Goal: Information Seeking & Learning: Find contact information

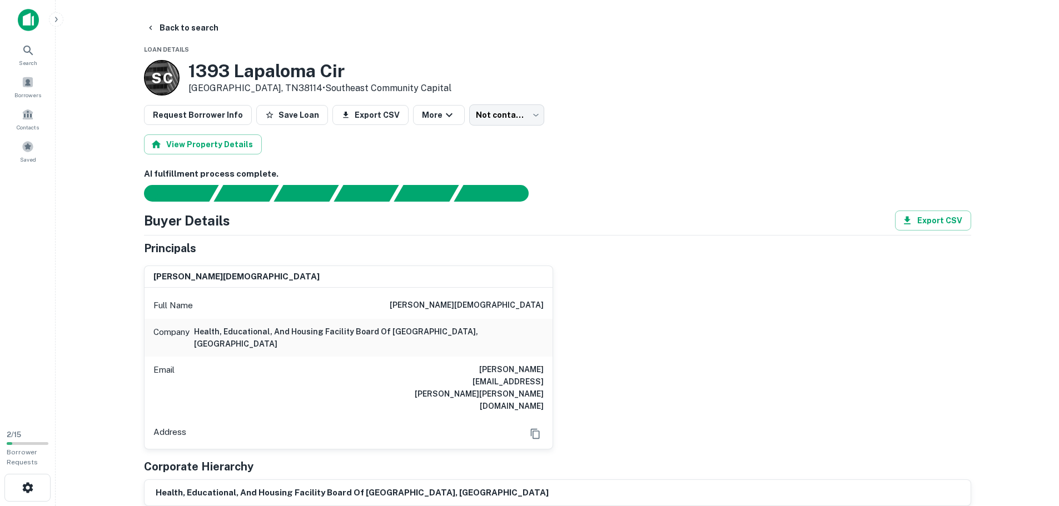
click at [80, 212] on main "Back to search Loan Details S C 1393 Lapaloma Cir Memphis, TN38114 • Southeast …" at bounding box center [557, 253] width 1003 height 506
click at [183, 31] on button "Back to search" at bounding box center [182, 28] width 81 height 20
drag, startPoint x: 451, startPoint y: 360, endPoint x: 554, endPoint y: 361, distance: 102.3
click at [554, 361] on div "tracy r chism Full Name tracy r chism Company health, educational, and housing …" at bounding box center [553, 353] width 836 height 193
copy h6 "tracy.chism@chase.com"
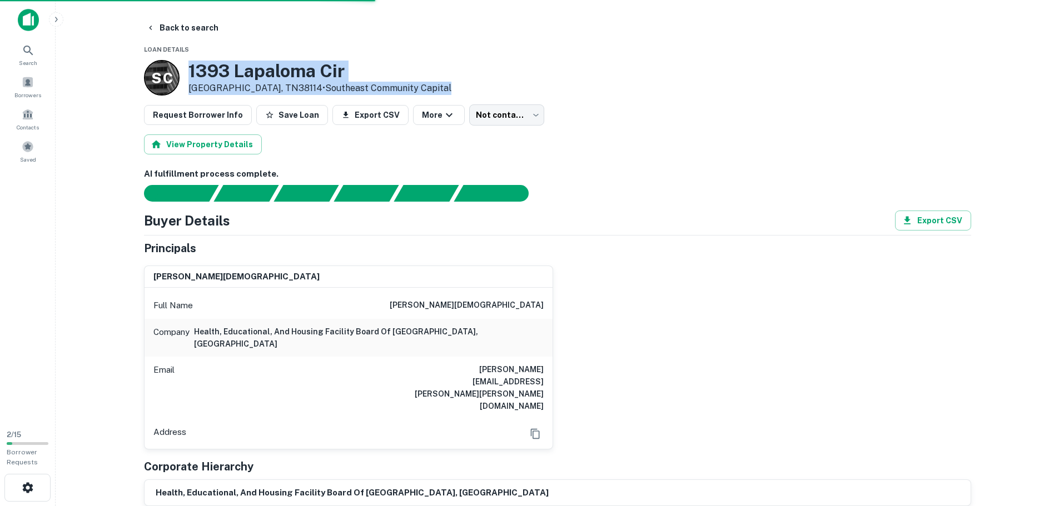
drag, startPoint x: 190, startPoint y: 69, endPoint x: 409, endPoint y: 83, distance: 220.0
click at [409, 83] on div "S C 1393 Lapaloma Cir Memphis, TN38114 • Southeast Community Capital" at bounding box center [557, 78] width 827 height 36
copy div "1393 Lapaloma Cir Memphis, TN38114 • Southeast Community Capital"
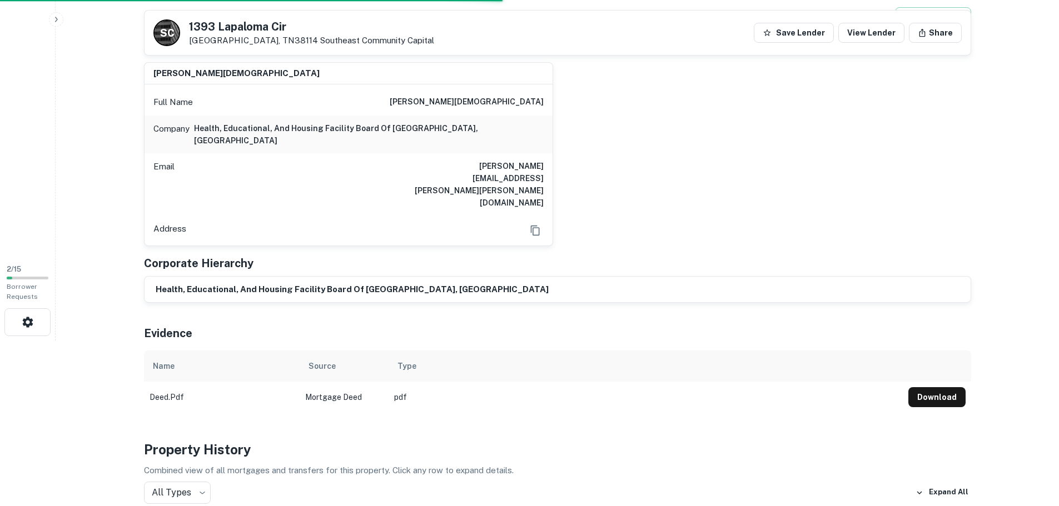
scroll to position [167, 0]
drag, startPoint x: 484, startPoint y: 94, endPoint x: 556, endPoint y: 103, distance: 72.3
click at [556, 103] on div "tracy r chism Full Name tracy r chism Company health, educational, and housing …" at bounding box center [553, 148] width 836 height 193
copy h6 "tracy r chism"
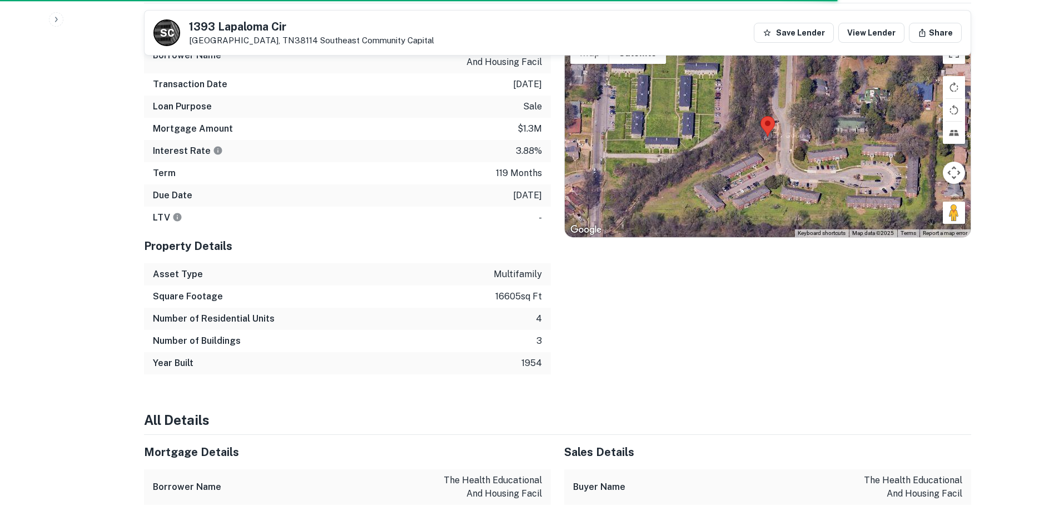
scroll to position [1056, 0]
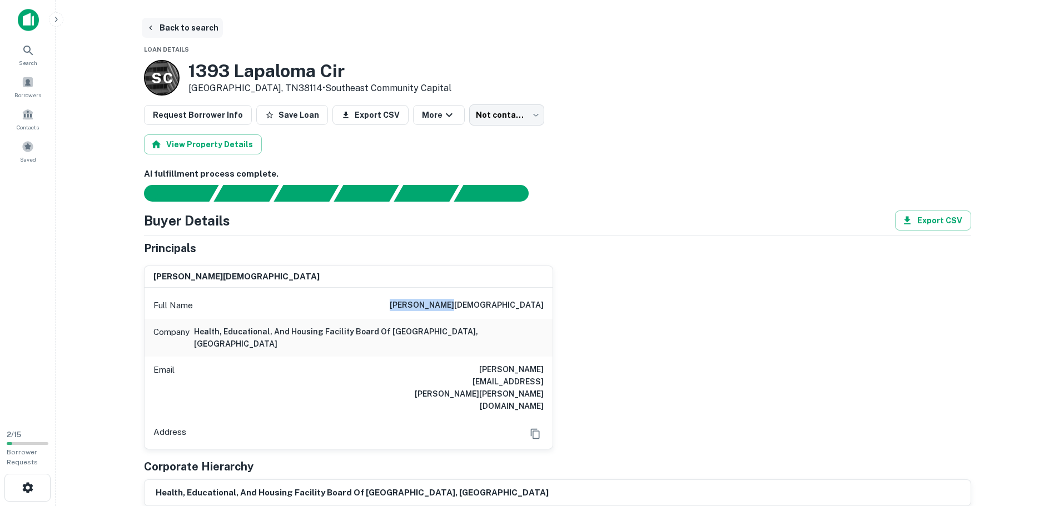
click at [202, 28] on button "Back to search" at bounding box center [182, 28] width 81 height 20
click at [205, 30] on button "Back to search" at bounding box center [182, 28] width 81 height 20
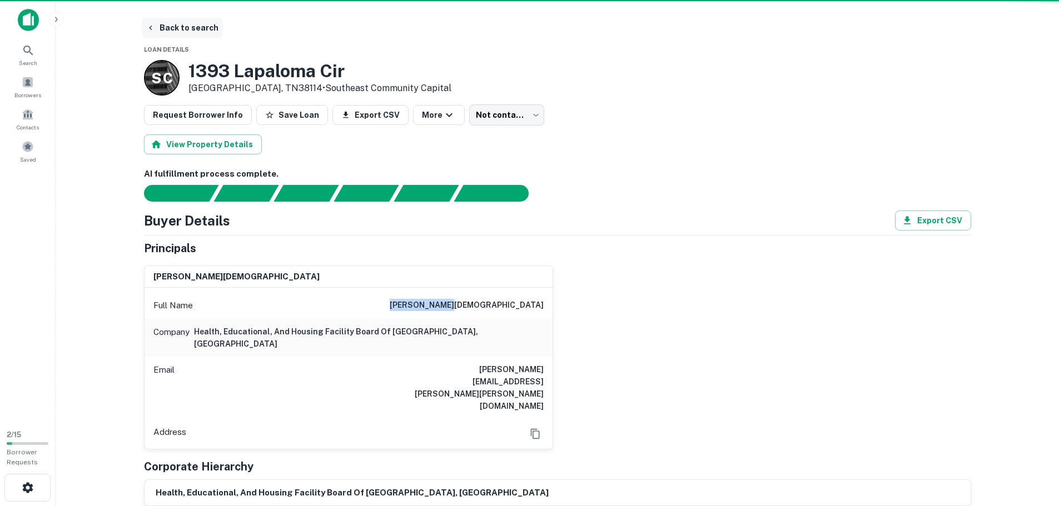
click at [205, 30] on button "Back to search" at bounding box center [182, 28] width 81 height 20
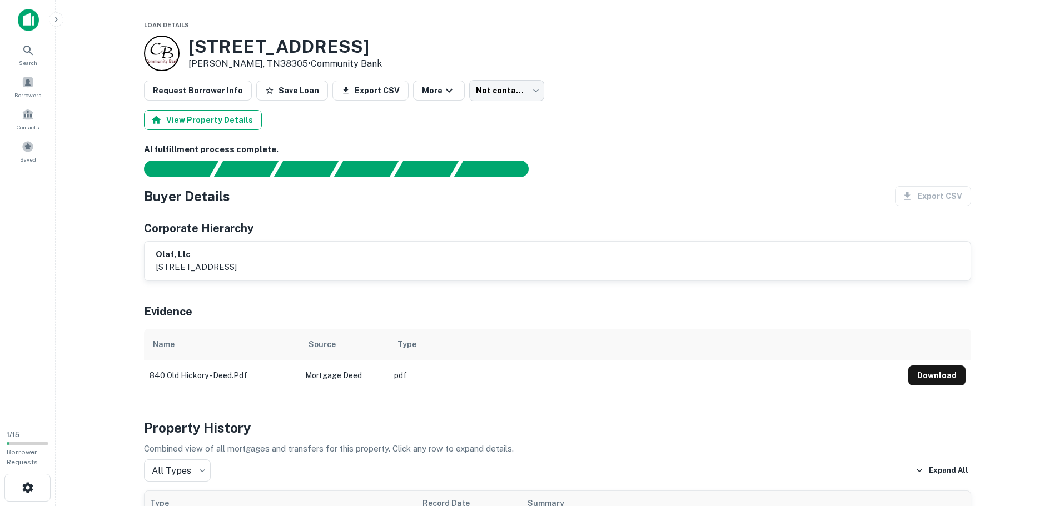
click at [206, 120] on button "View Property Details" at bounding box center [203, 120] width 118 height 20
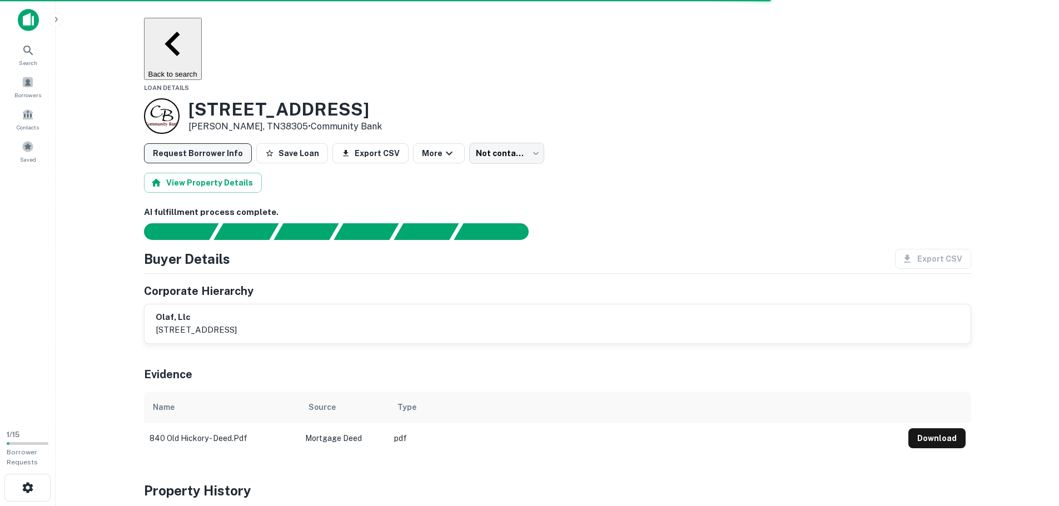
click at [235, 143] on button "Request Borrower Info" at bounding box center [198, 153] width 108 height 20
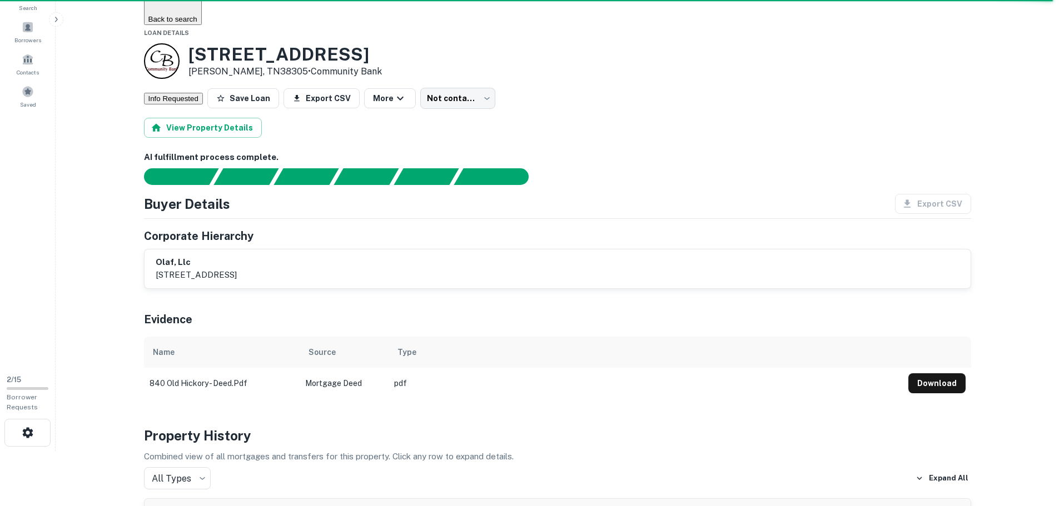
scroll to position [56, 0]
click at [416, 249] on div "olaf, llc 840 old hickory blvd, jackson, tn, 38305" at bounding box center [558, 268] width 826 height 39
drag, startPoint x: 407, startPoint y: 237, endPoint x: 392, endPoint y: 237, distance: 14.5
click at [402, 256] on div "olaf, llc 840 old hickory blvd, jackson, tn, 38305" at bounding box center [558, 269] width 804 height 26
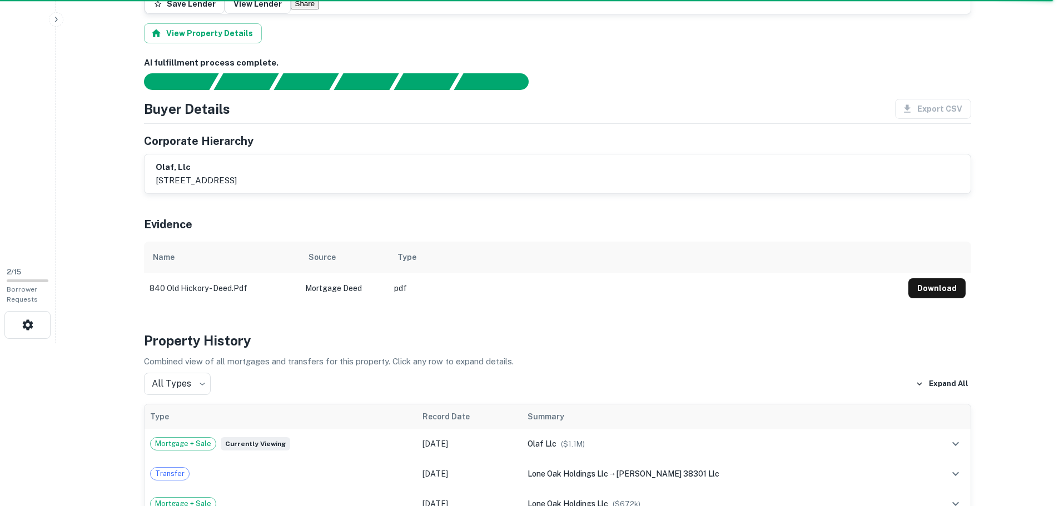
scroll to position [0, 0]
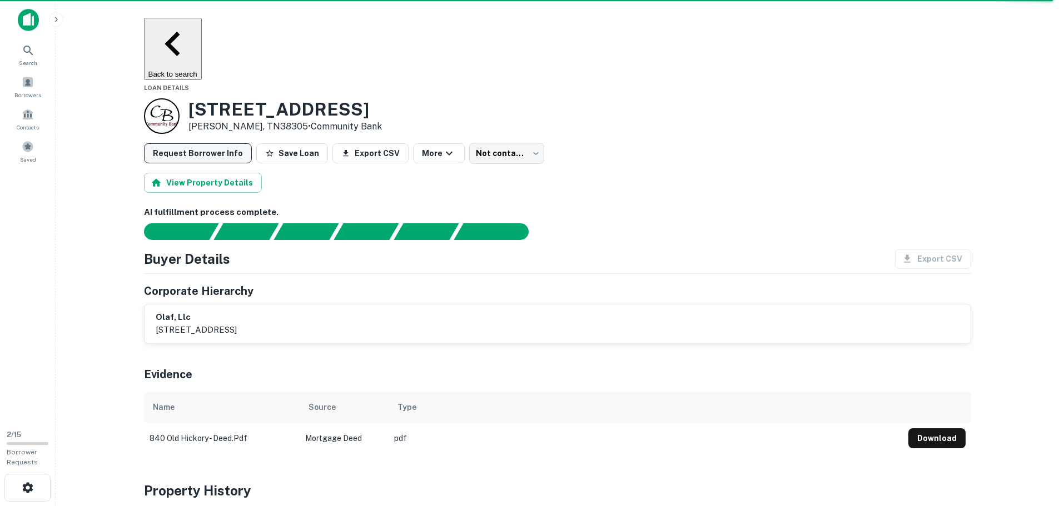
click at [211, 143] on button "Request Borrower Info" at bounding box center [198, 153] width 108 height 20
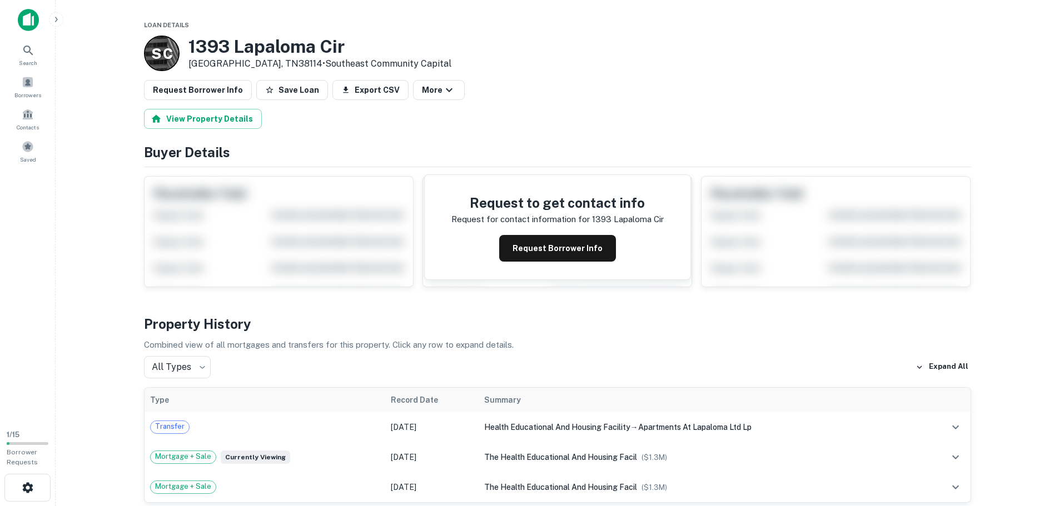
drag, startPoint x: 15, startPoint y: 23, endPoint x: 23, endPoint y: 22, distance: 8.0
click at [15, 23] on div at bounding box center [28, 24] width 56 height 31
click at [27, 21] on img at bounding box center [28, 20] width 21 height 22
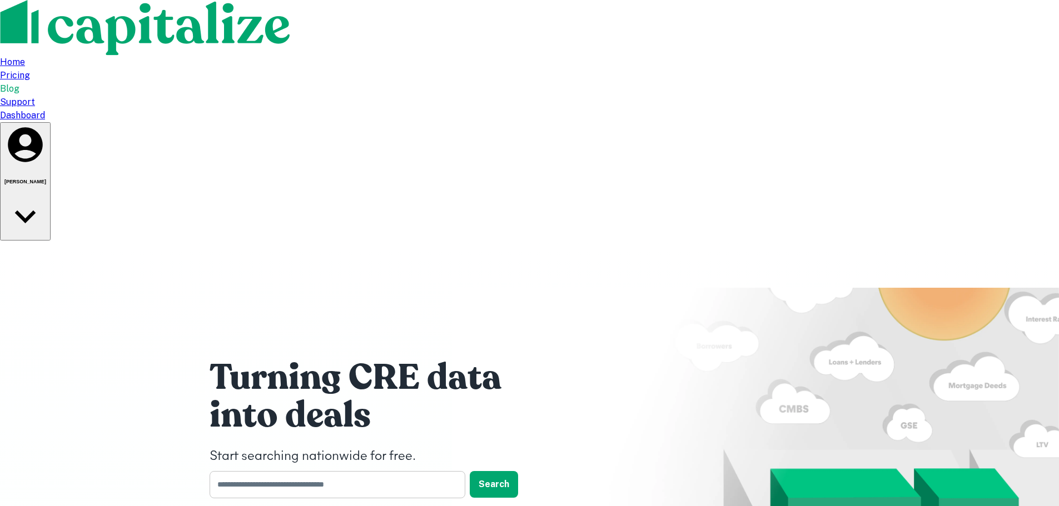
click at [342, 471] on input "text" at bounding box center [334, 484] width 248 height 27
type input "*********"
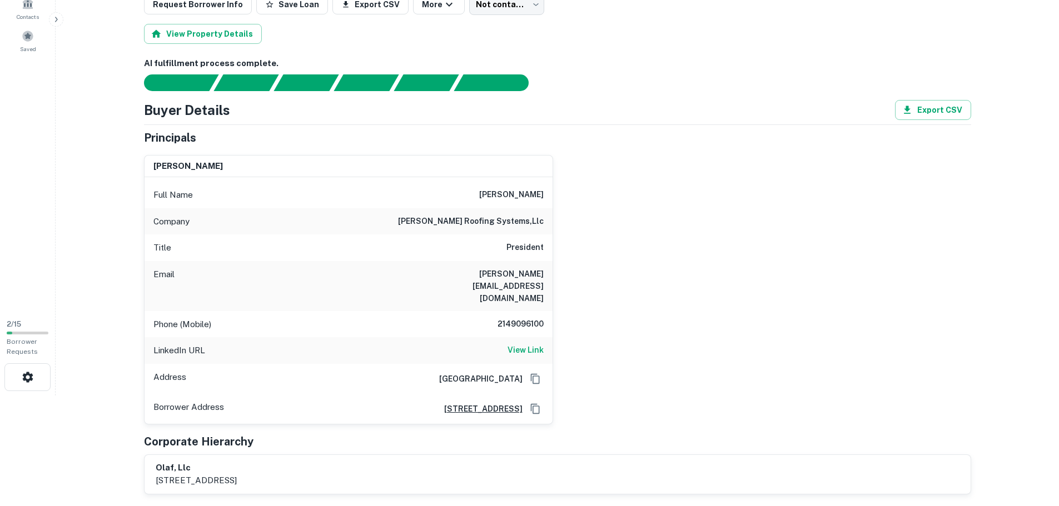
scroll to position [111, 0]
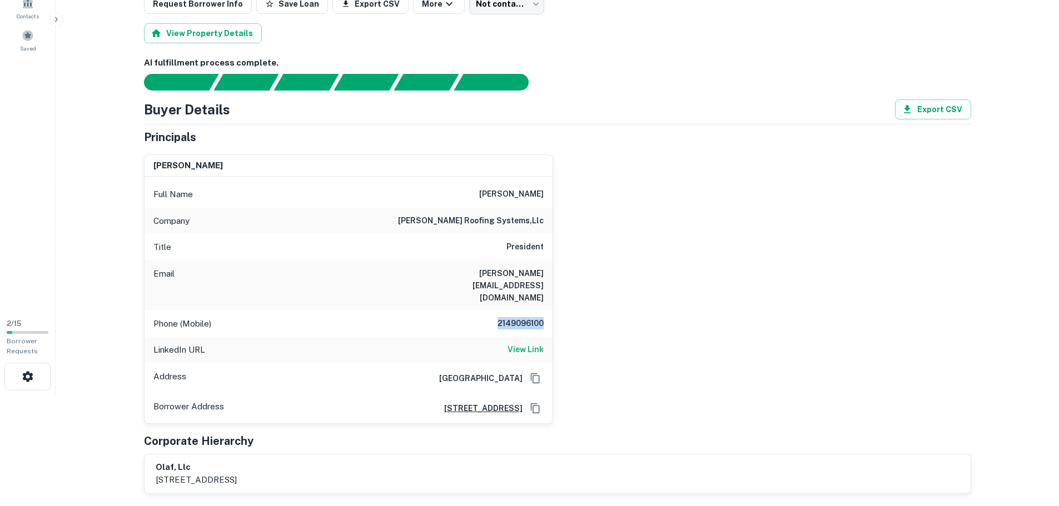
drag, startPoint x: 496, startPoint y: 300, endPoint x: 549, endPoint y: 301, distance: 52.8
click at [549, 311] on div "Phone (Mobile) [PHONE_NUMBER]" at bounding box center [349, 324] width 408 height 27
copy h6 "2149096100"
drag, startPoint x: 411, startPoint y: 275, endPoint x: 543, endPoint y: 273, distance: 132.3
click at [543, 273] on div "Email [PERSON_NAME][EMAIL_ADDRESS][DOMAIN_NAME]" at bounding box center [349, 286] width 408 height 50
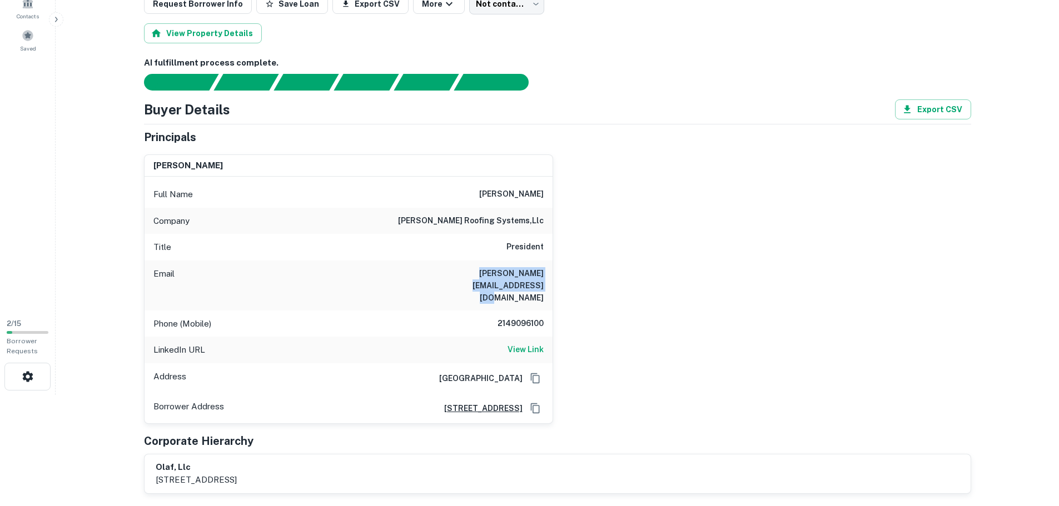
copy h6 "[PERSON_NAME][EMAIL_ADDRESS][DOMAIN_NAME]"
click at [572, 217] on div "[PERSON_NAME] Full Name [PERSON_NAME] Company [PERSON_NAME] roofing systems,llc…" at bounding box center [553, 285] width 836 height 278
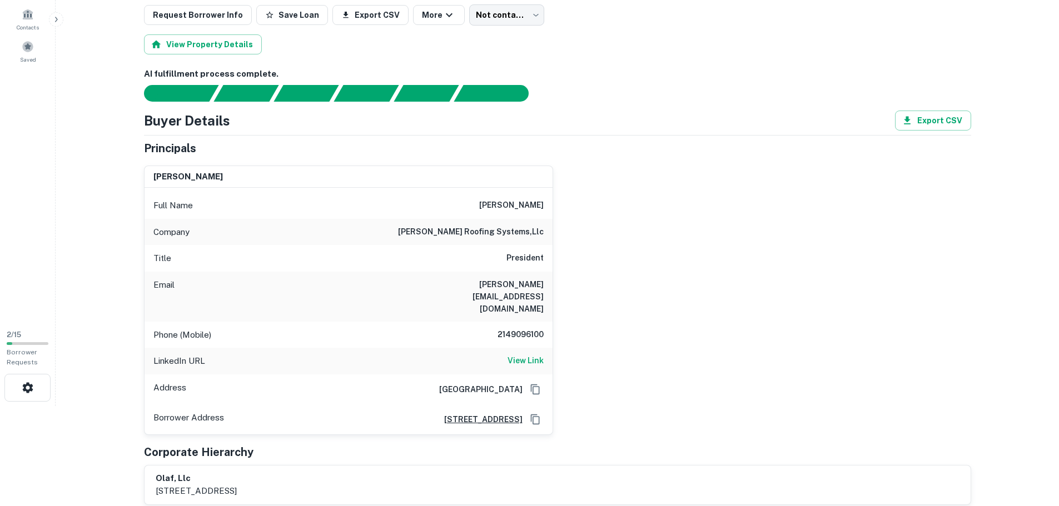
scroll to position [56, 0]
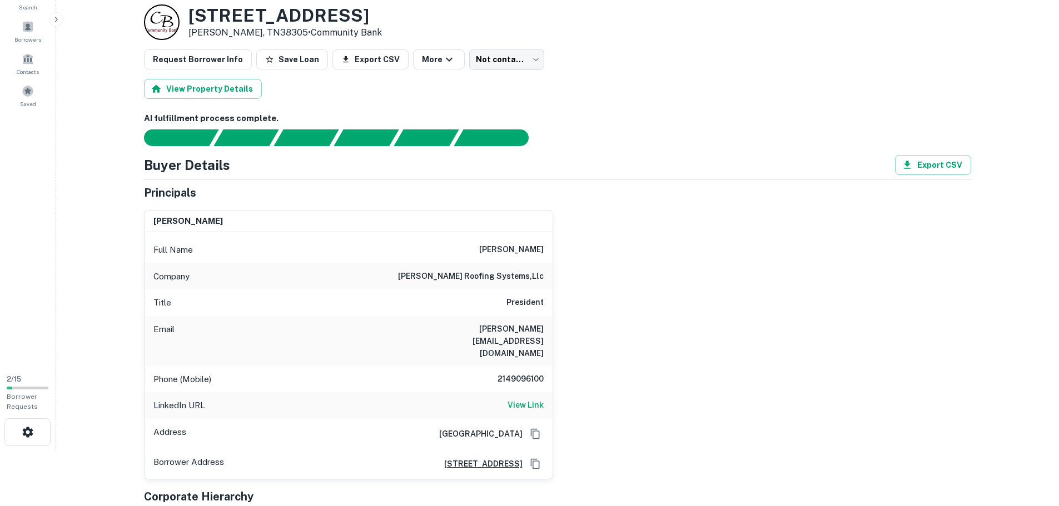
drag, startPoint x: 373, startPoint y: 16, endPoint x: 193, endPoint y: 14, distance: 180.1
click at [193, 14] on div "840 Old Hickory Blvd Jackson, TN38305 • Community Bank" at bounding box center [557, 22] width 827 height 36
copy h3 "840 Old Hickory Blvd"
click at [597, 151] on div "AI fulfillment process complete. Buyer Details Export CSV Principals john tucke…" at bounding box center [557, 386] width 827 height 548
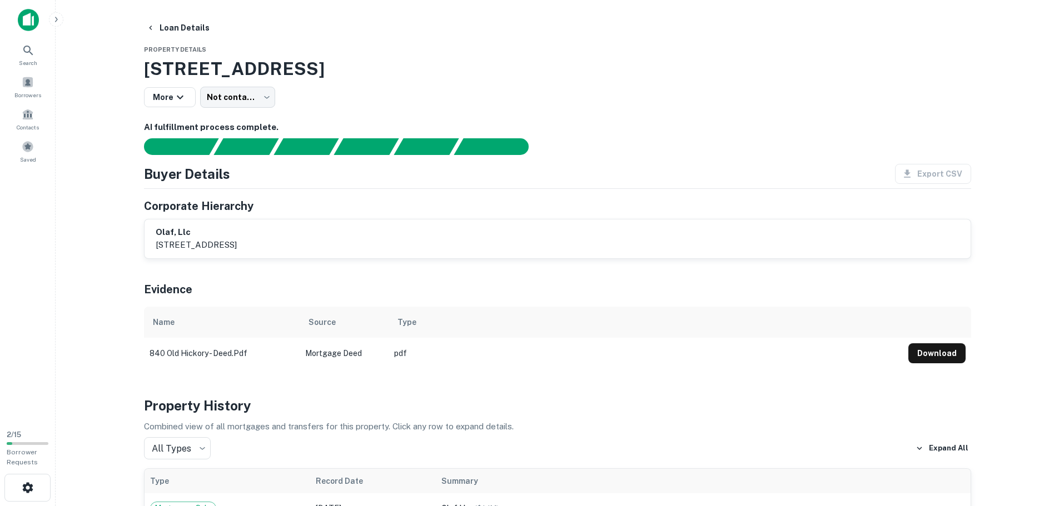
click at [28, 16] on img at bounding box center [28, 20] width 21 height 22
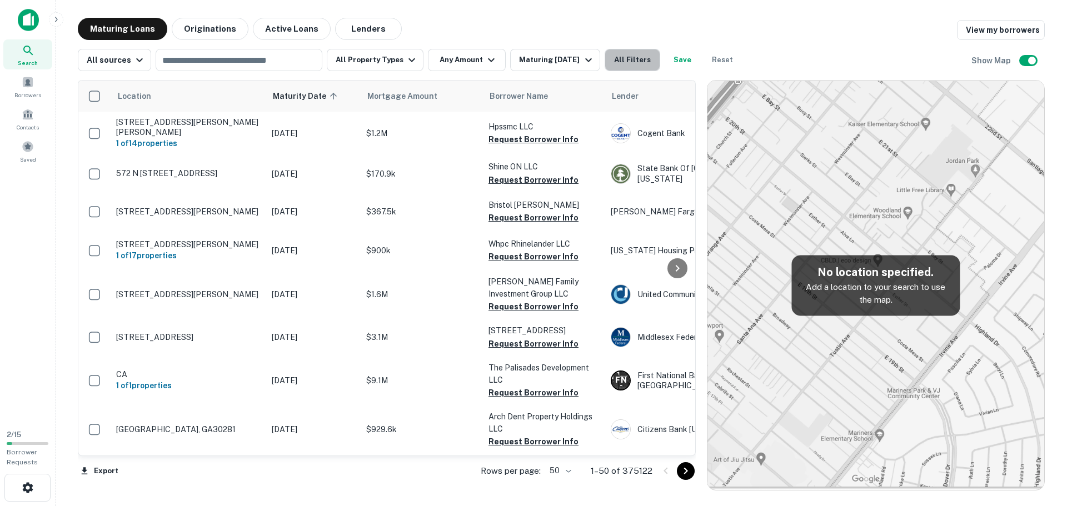
click at [639, 64] on button "All Filters" at bounding box center [633, 60] width 56 height 22
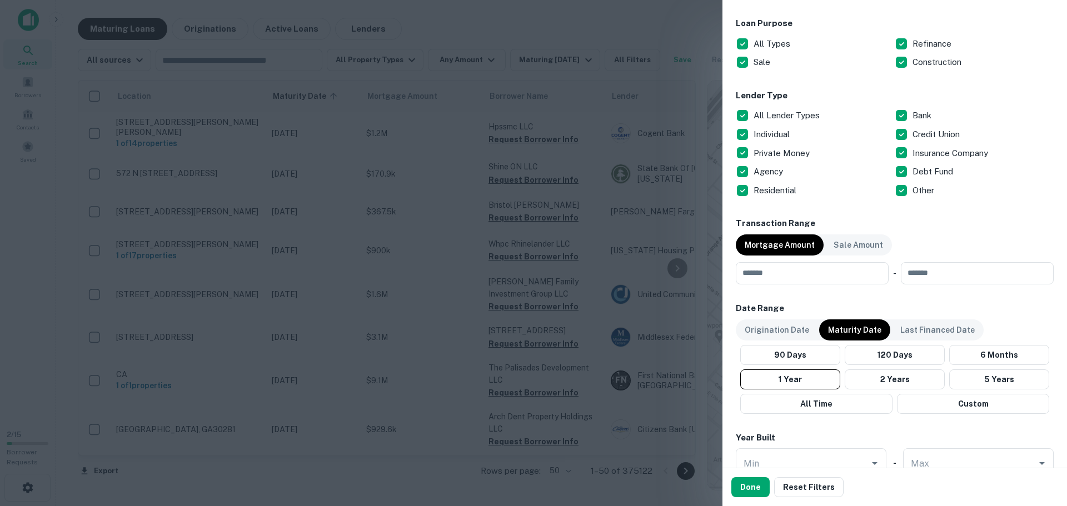
scroll to position [278, 0]
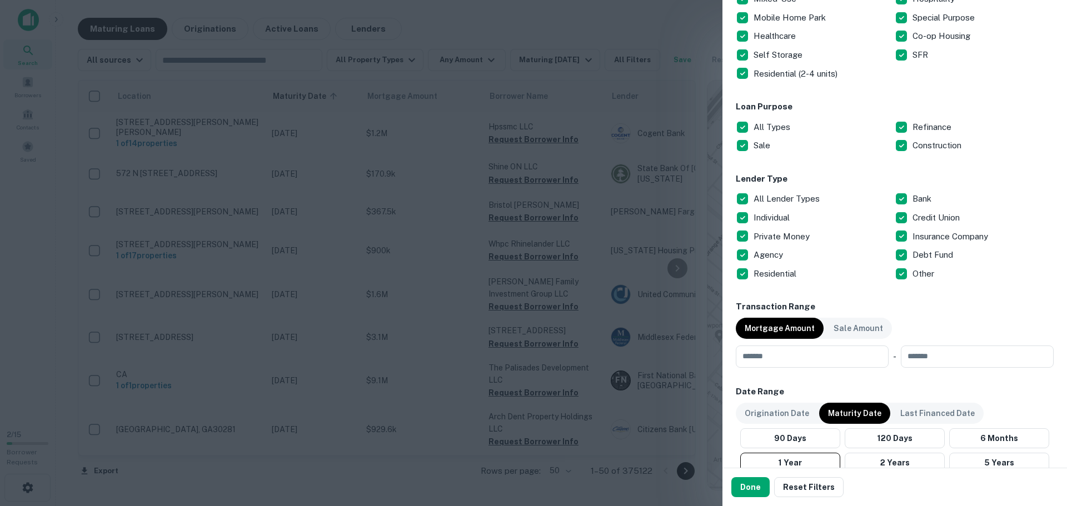
click at [914, 271] on p "Other" at bounding box center [925, 273] width 24 height 13
click at [726, 188] on div "Customize data sources and filters All Sources CMBS GSE Location ​ Lender Name …" at bounding box center [895, 234] width 345 height 468
click at [765, 229] on div "Private Money" at bounding box center [815, 236] width 159 height 19
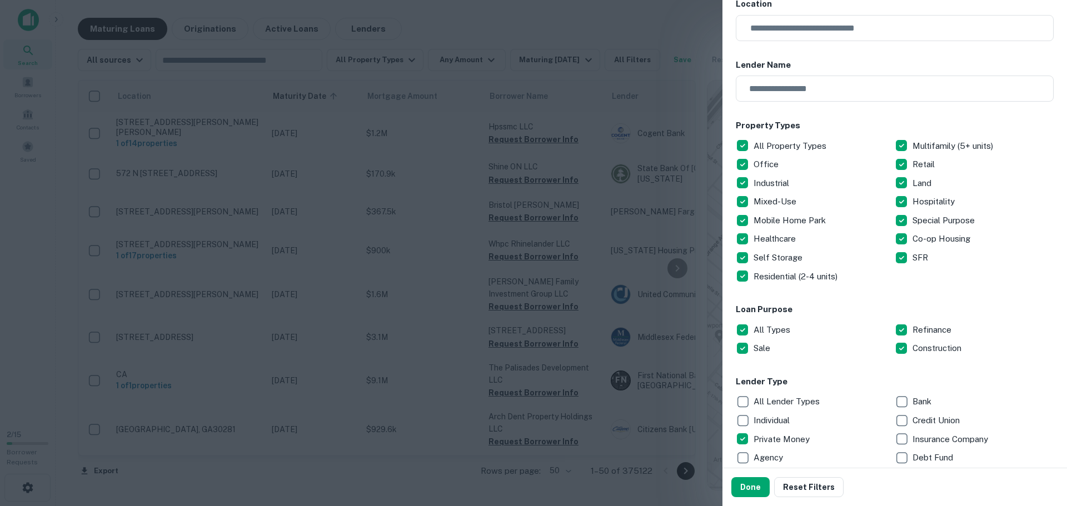
scroll to position [56, 0]
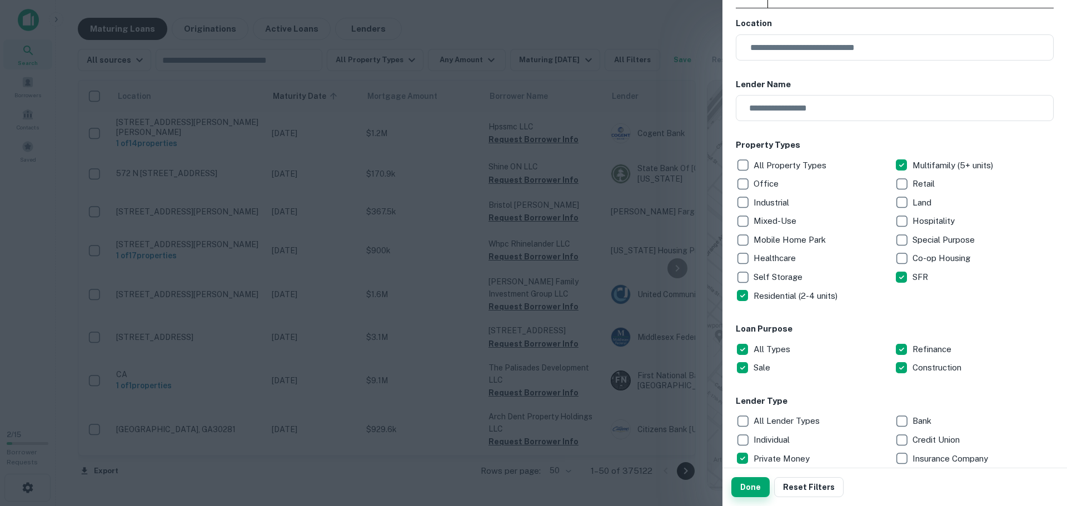
click at [755, 481] on button "Done" at bounding box center [750, 487] width 38 height 20
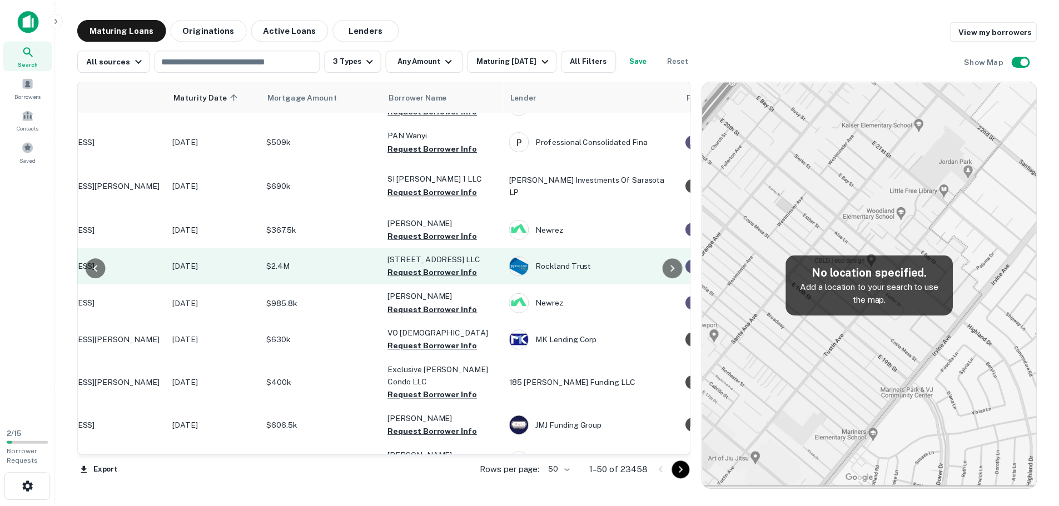
scroll to position [278, 98]
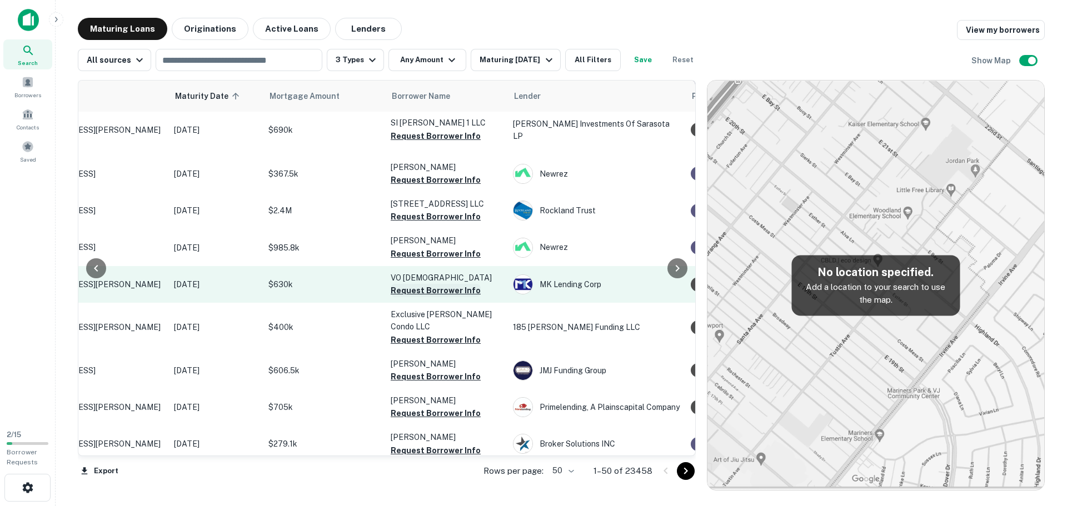
click at [405, 284] on button "Request Borrower Info" at bounding box center [436, 290] width 90 height 13
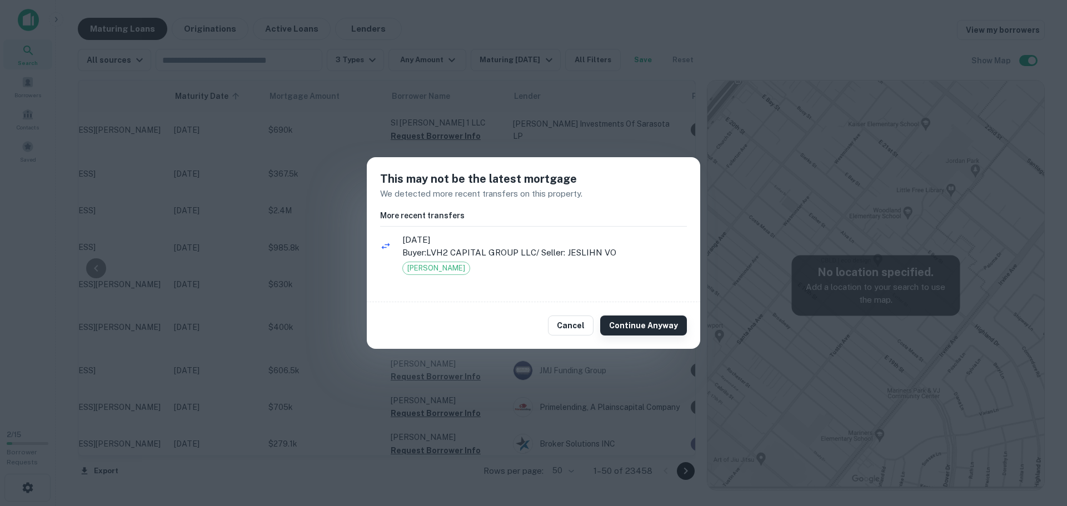
click at [626, 322] on button "Continue Anyway" at bounding box center [643, 326] width 87 height 20
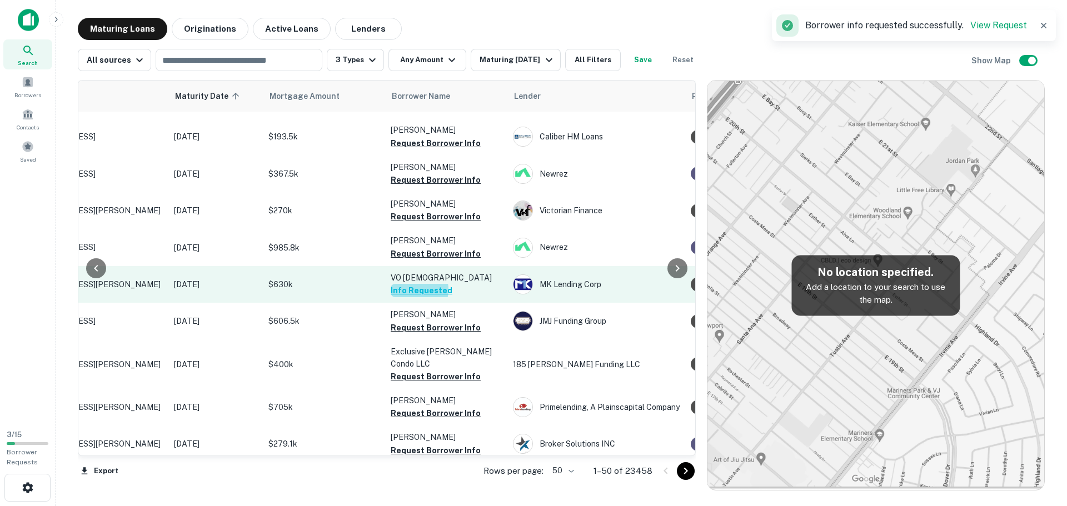
click at [409, 284] on button "Info Requested" at bounding box center [422, 290] width 62 height 13
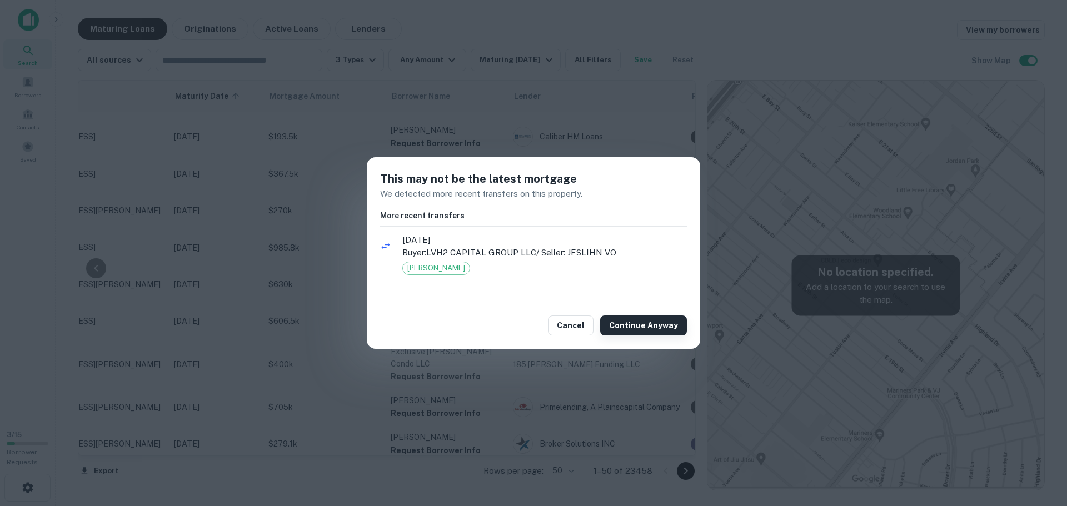
click at [623, 325] on button "Continue Anyway" at bounding box center [643, 326] width 87 height 20
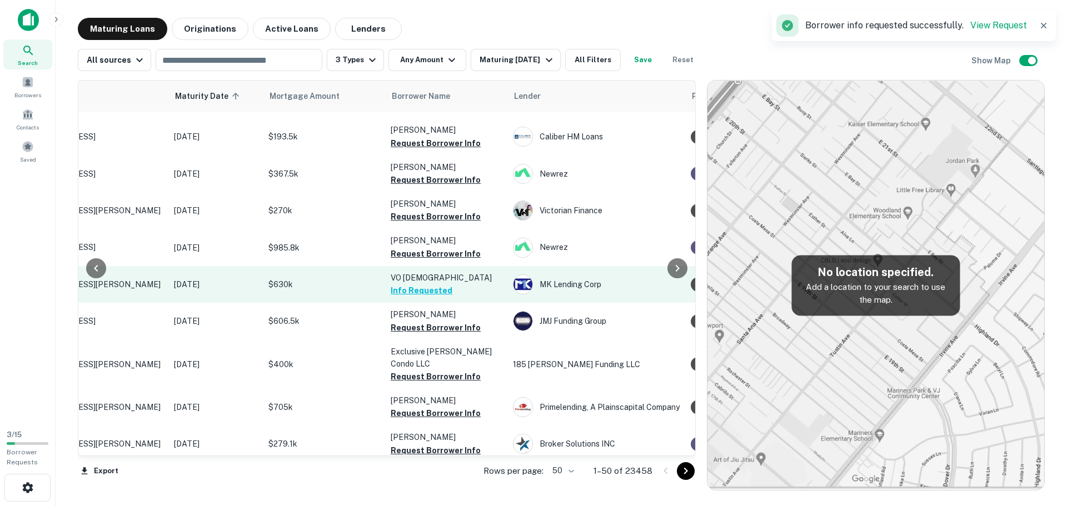
click at [175, 278] on p "Aug 27, 2025" at bounding box center [215, 284] width 83 height 12
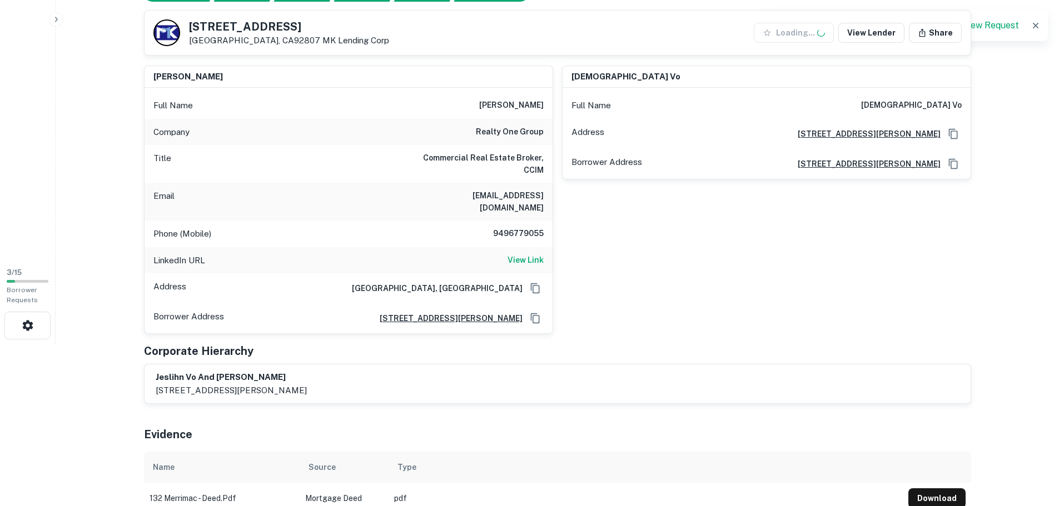
scroll to position [167, 0]
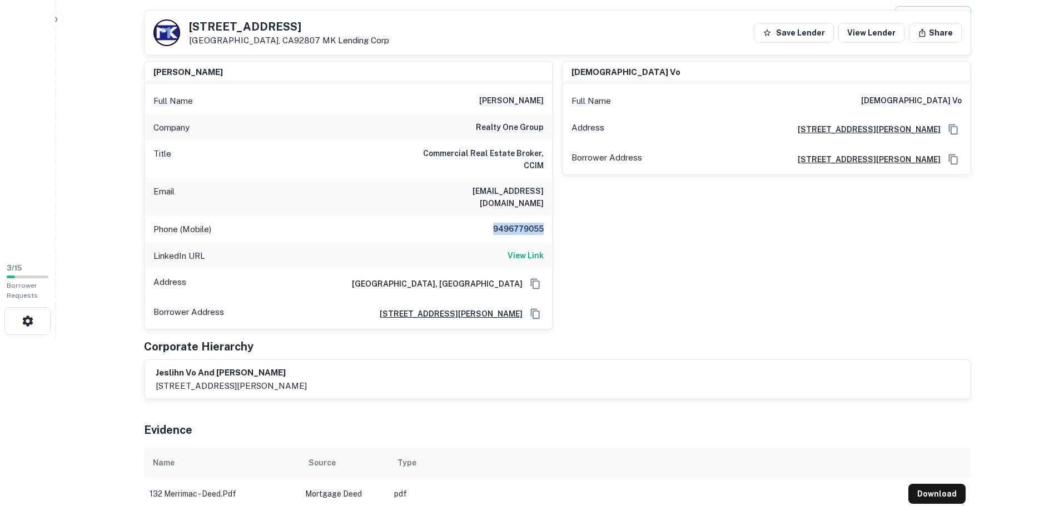
drag, startPoint x: 492, startPoint y: 216, endPoint x: 546, endPoint y: 216, distance: 54.5
click at [546, 216] on div "Phone (Mobile) 9496779055" at bounding box center [349, 229] width 408 height 27
copy h6 "9496779055"
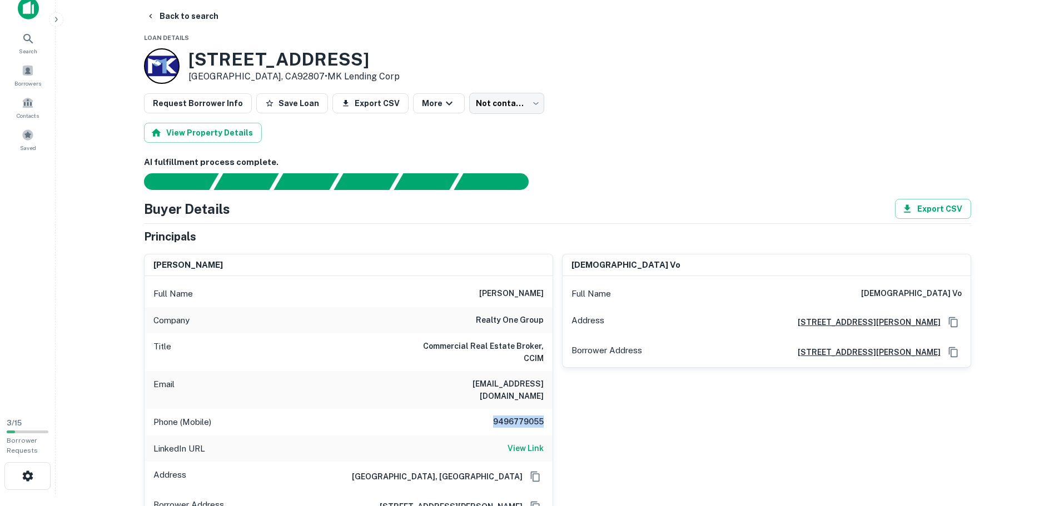
scroll to position [0, 0]
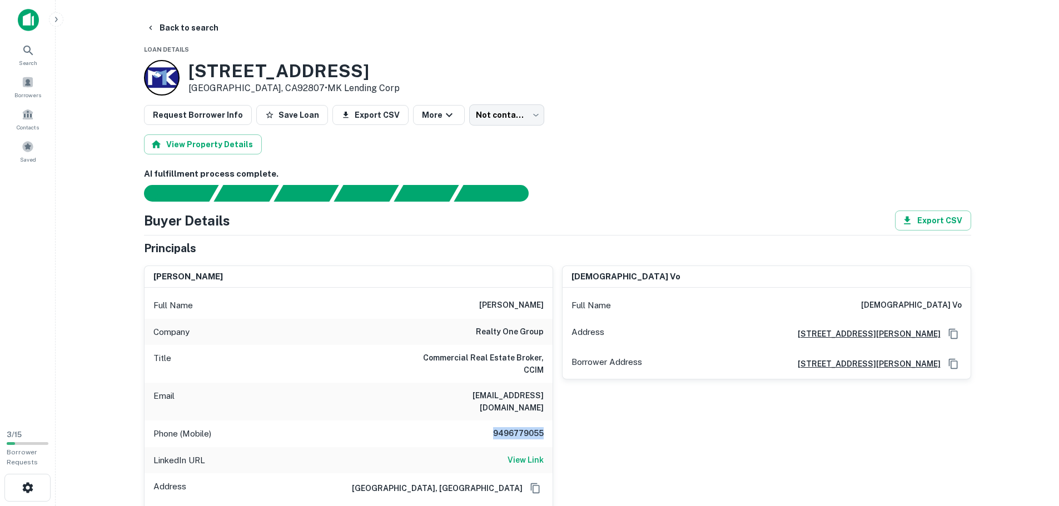
drag, startPoint x: 379, startPoint y: 69, endPoint x: 191, endPoint y: 67, distance: 188.5
click at [191, 67] on div "132 N MERRIMAC DR Anaheim, CA92807 • MK Lending Corp" at bounding box center [557, 78] width 827 height 36
copy h3 "132 N MERRIMAC DR"
click at [622, 171] on h6 "AI fulfillment process complete." at bounding box center [557, 174] width 827 height 13
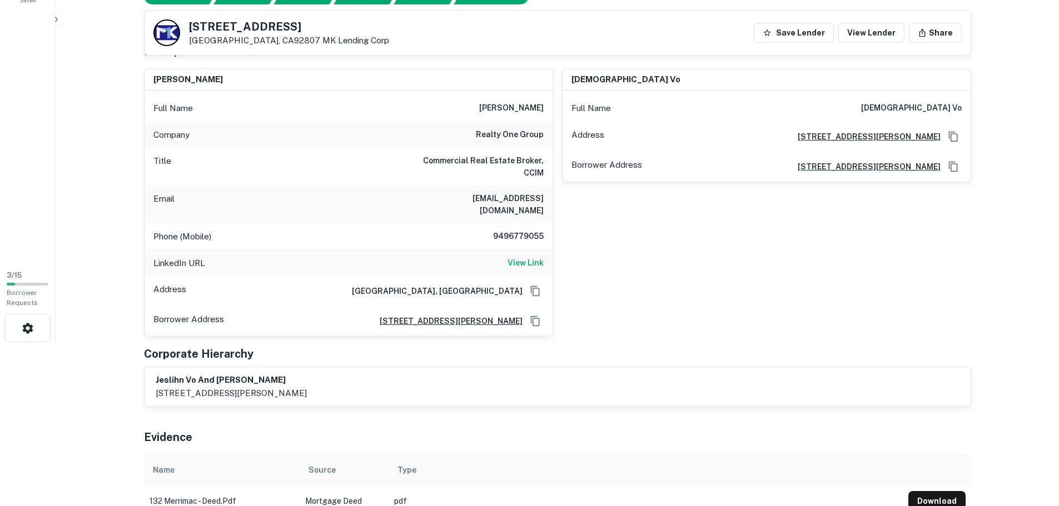
scroll to position [167, 0]
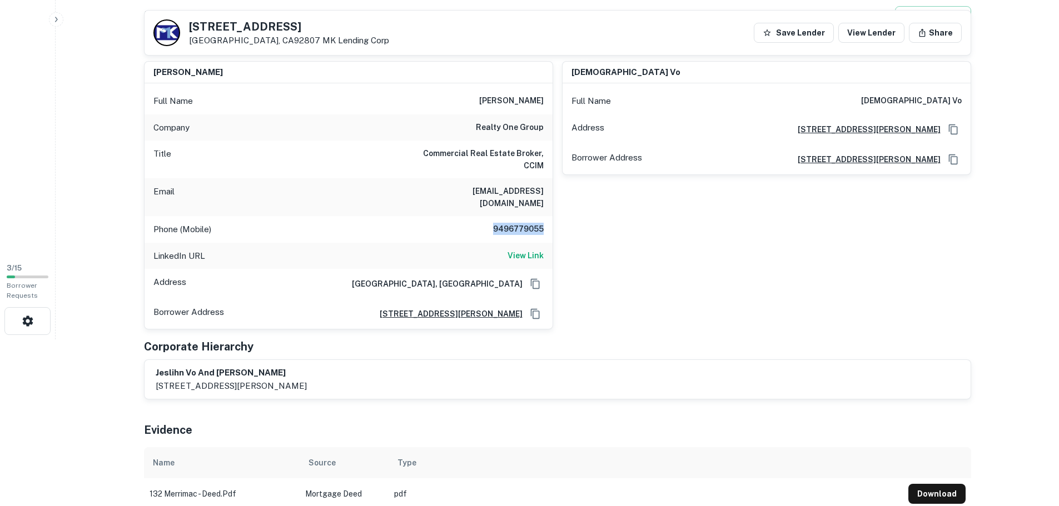
drag, startPoint x: 490, startPoint y: 219, endPoint x: 543, endPoint y: 220, distance: 53.4
click at [543, 223] on h6 "9496779055" at bounding box center [510, 229] width 67 height 13
copy h6 "9496779055"
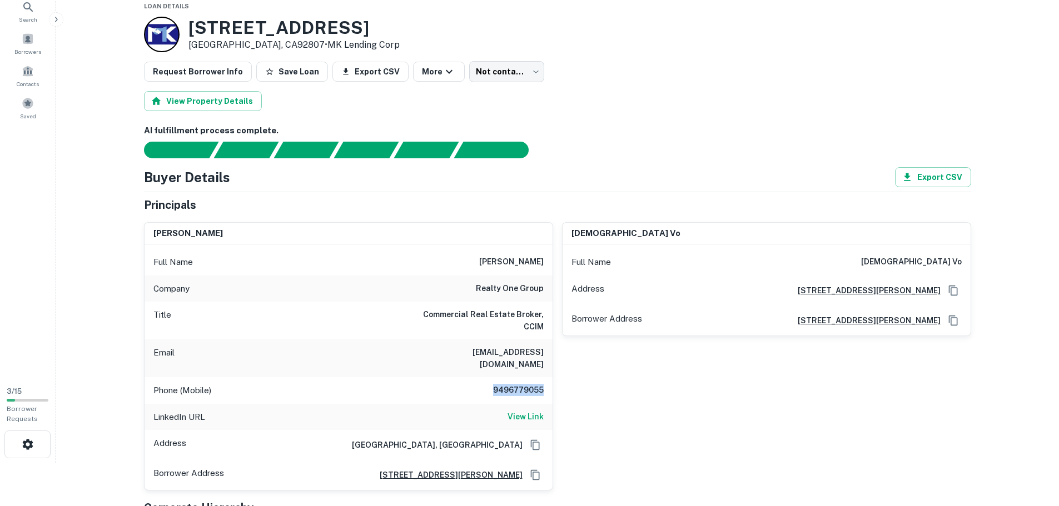
scroll to position [56, 0]
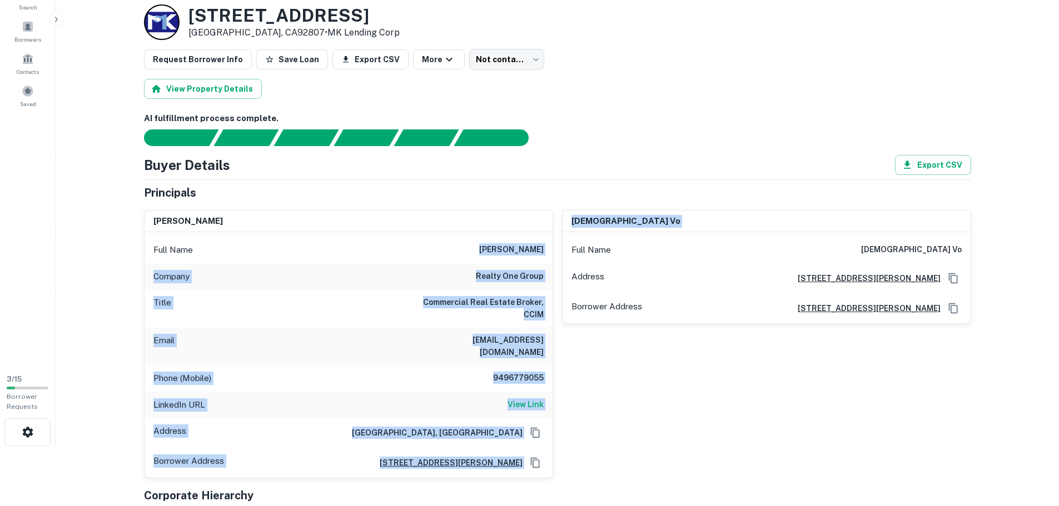
drag, startPoint x: 481, startPoint y: 244, endPoint x: 556, endPoint y: 248, distance: 75.7
click at [556, 248] on div "steven doan Full Name steven doan Company realty one group Title Commercial Rea…" at bounding box center [553, 340] width 836 height 278
click at [544, 206] on div "steven doan Full Name steven doan Company realty one group Title Commercial Rea…" at bounding box center [344, 340] width 418 height 278
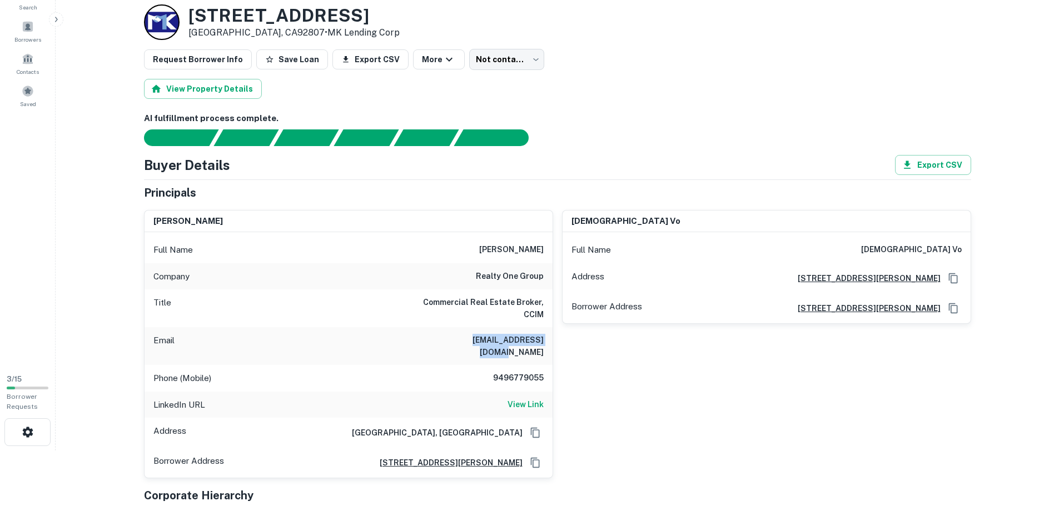
drag, startPoint x: 441, startPoint y: 340, endPoint x: 545, endPoint y: 344, distance: 104.0
click at [545, 344] on div "Email stevenkdoan@yahoo.com" at bounding box center [349, 346] width 408 height 38
copy h6 "stevenkdoan@yahoo.com"
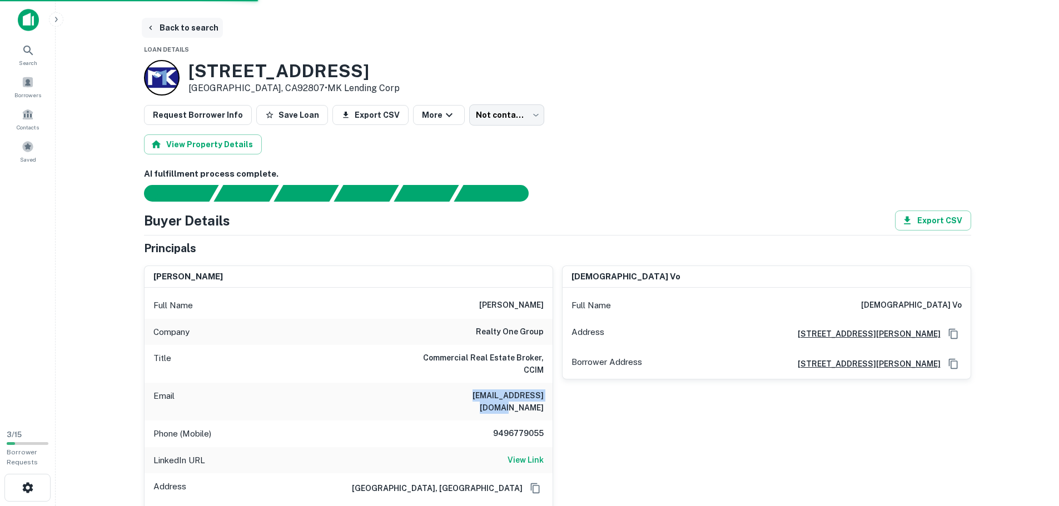
click at [177, 23] on button "Back to search" at bounding box center [182, 28] width 81 height 20
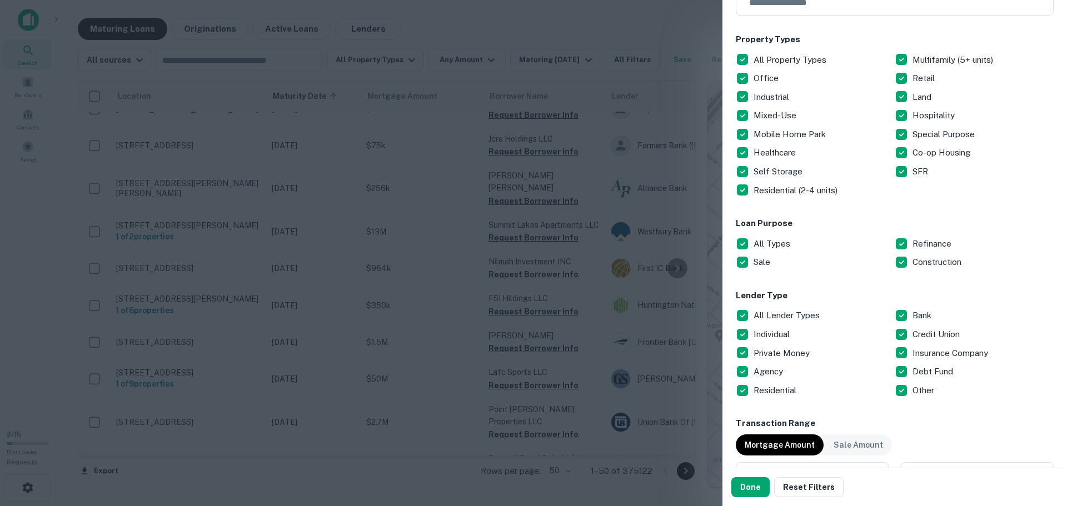
scroll to position [56, 0]
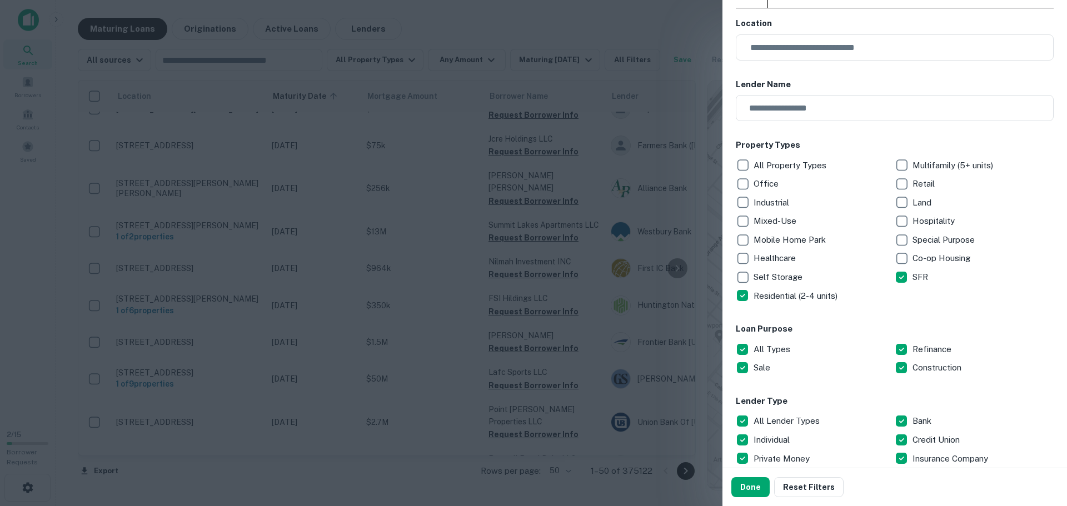
click at [899, 155] on div "Property Types All Property Types Multifamily (5+ units) Office Retail Industri…" at bounding box center [895, 222] width 318 height 166
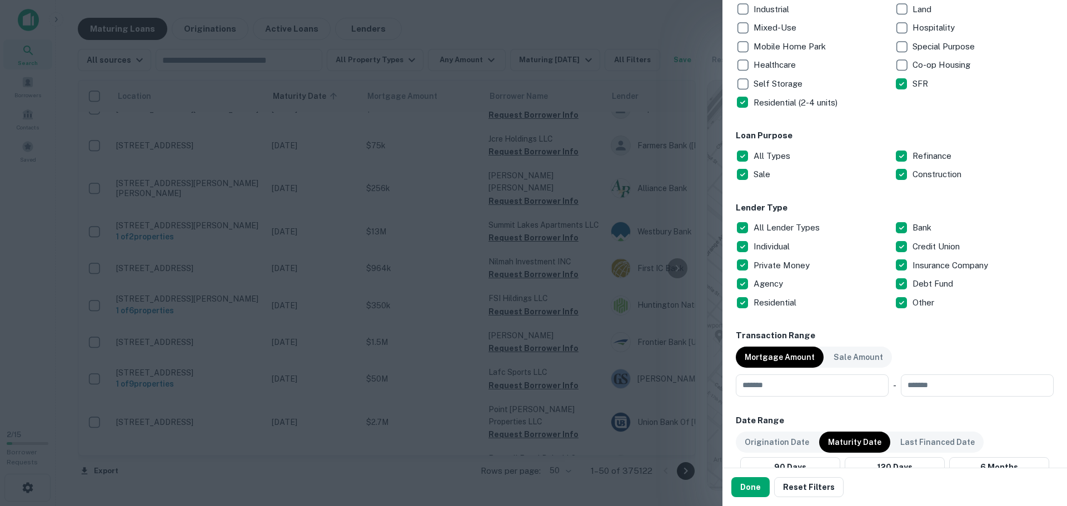
scroll to position [278, 0]
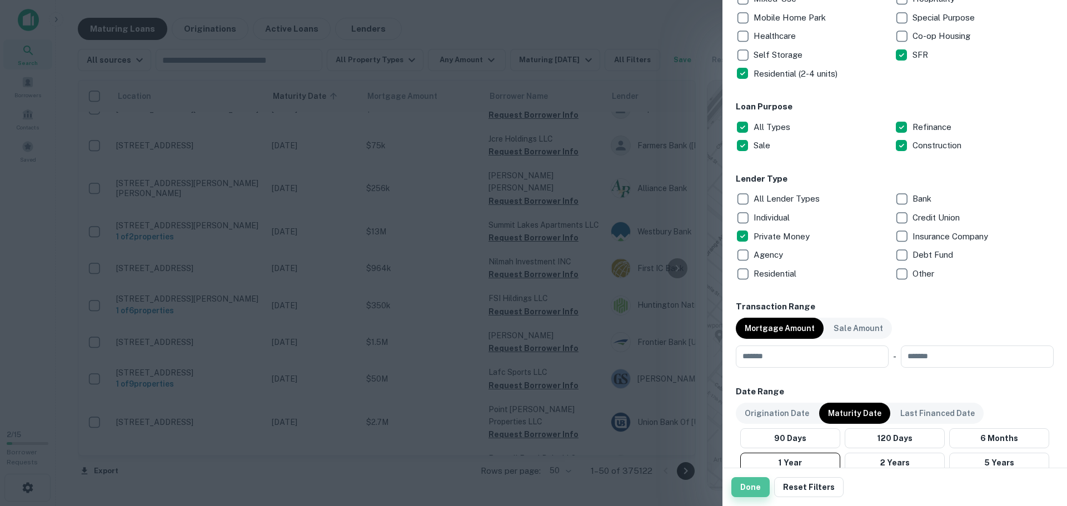
click at [752, 491] on button "Done" at bounding box center [750, 487] width 38 height 20
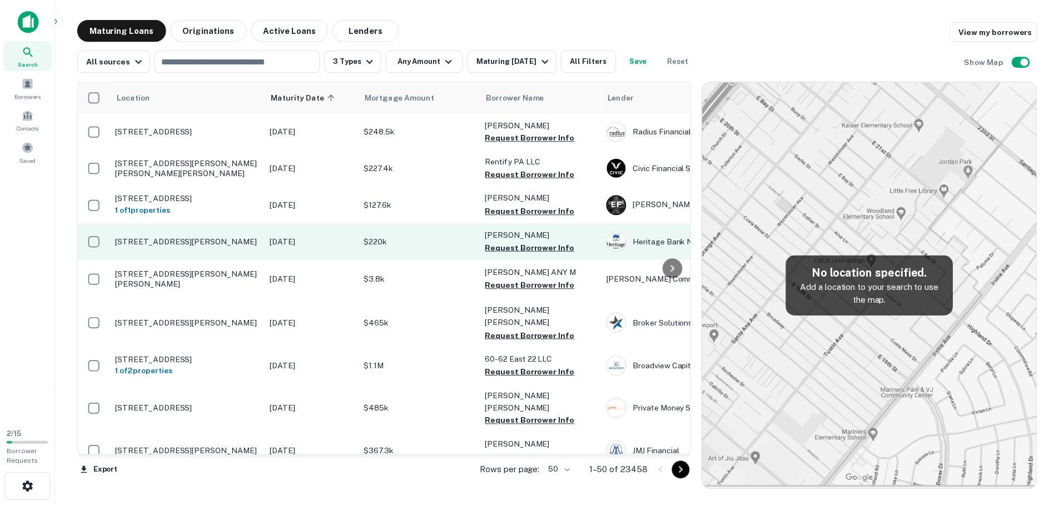
scroll to position [1334, 0]
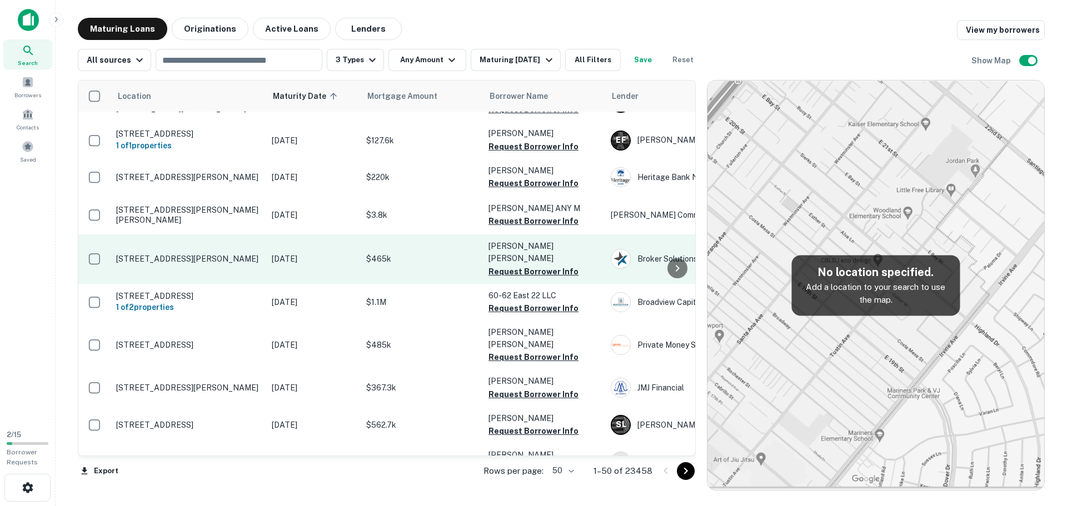
click at [334, 253] on p "Aug 27, 2025" at bounding box center [313, 259] width 83 height 12
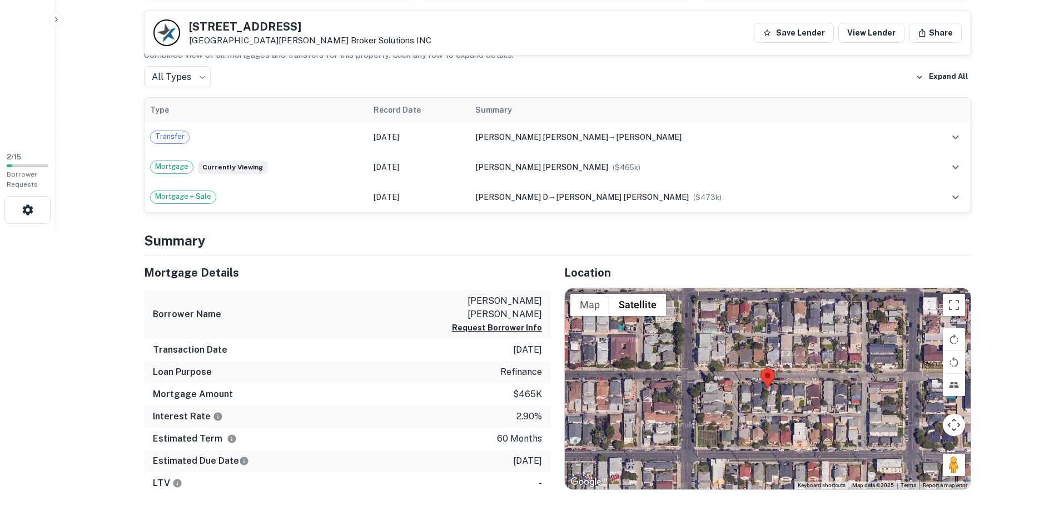
scroll to position [334, 0]
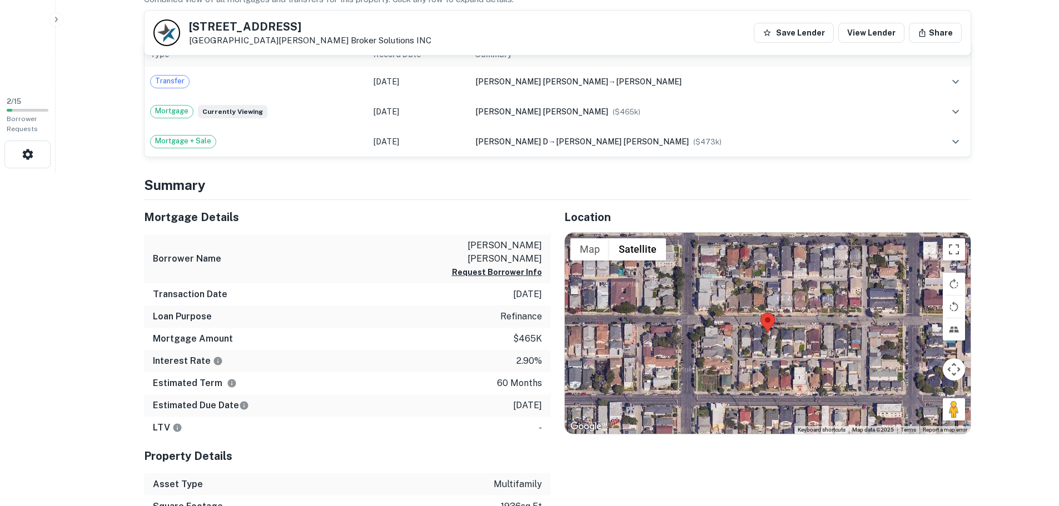
click at [765, 336] on div at bounding box center [768, 333] width 406 height 201
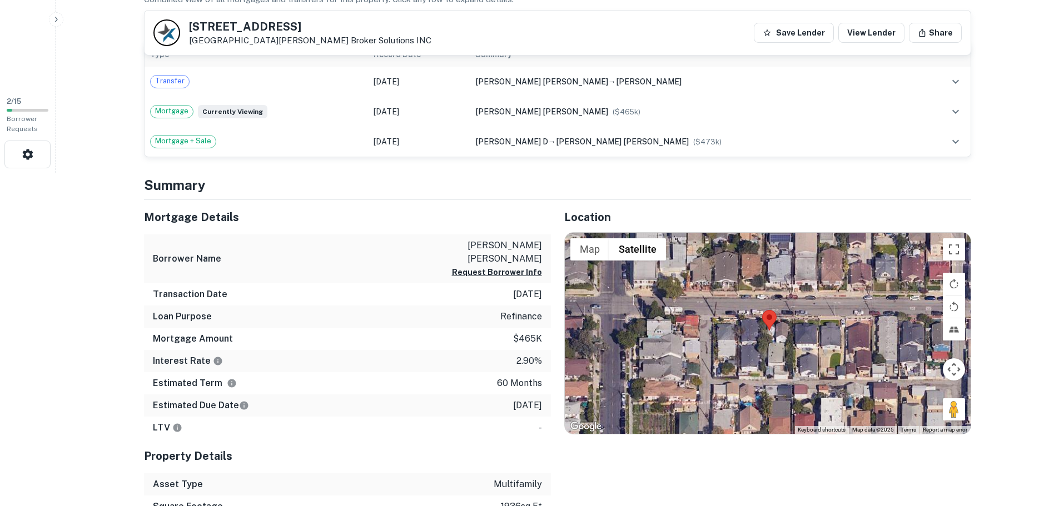
click at [765, 336] on div at bounding box center [768, 333] width 406 height 201
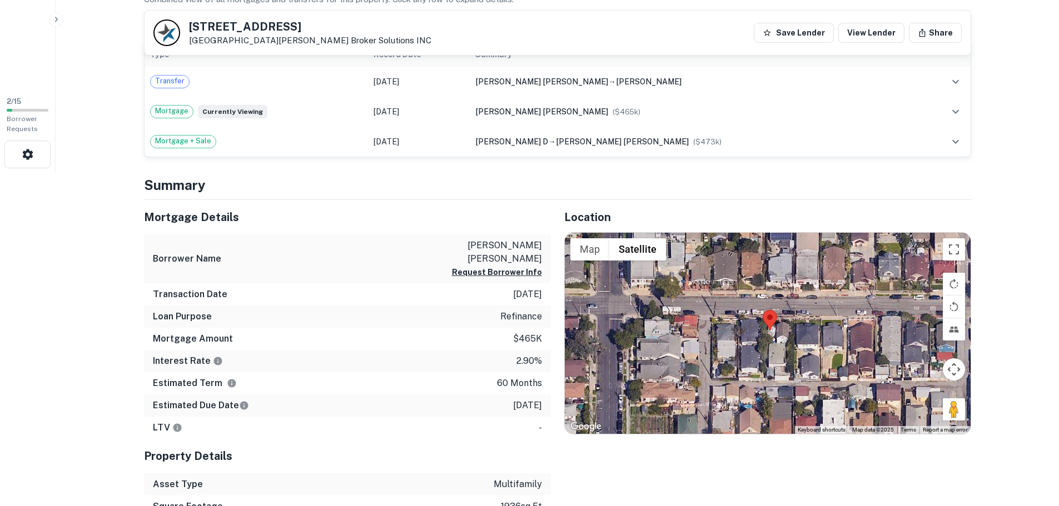
click at [765, 336] on div at bounding box center [768, 333] width 406 height 201
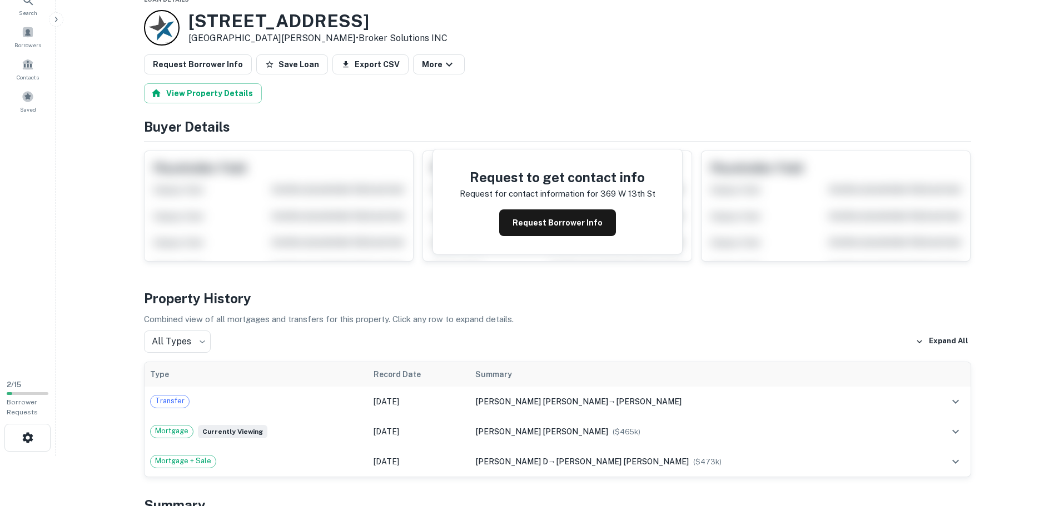
scroll to position [0, 0]
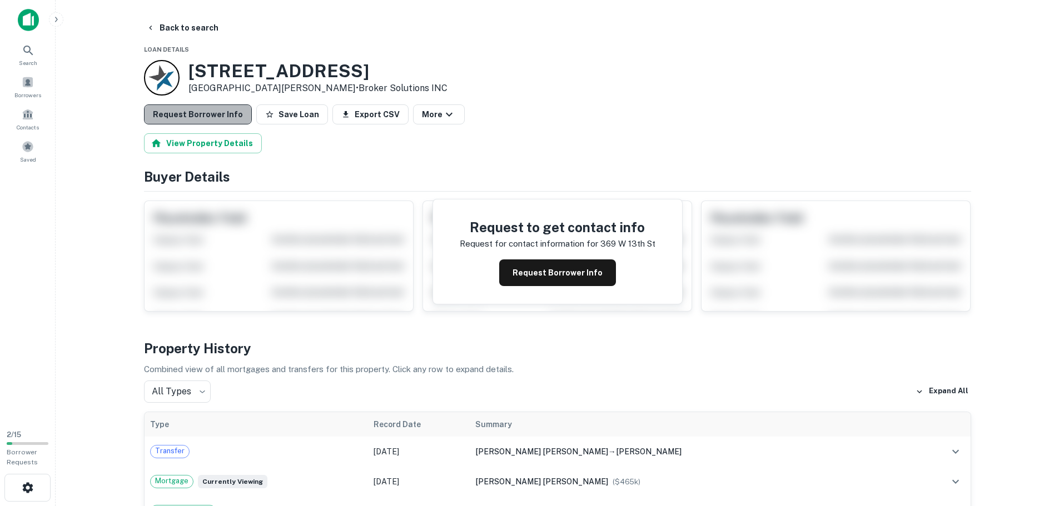
click at [211, 109] on button "Request Borrower Info" at bounding box center [198, 114] width 108 height 20
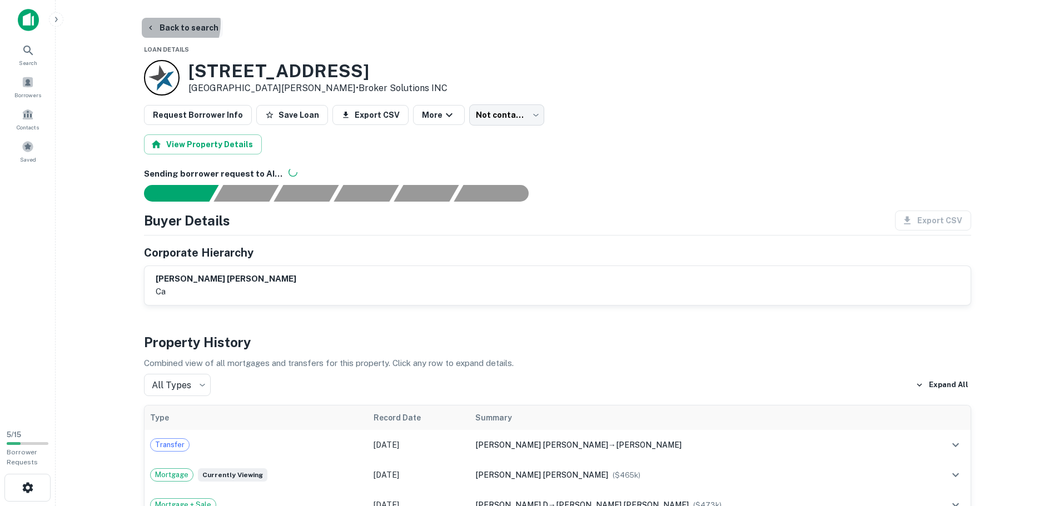
click at [165, 23] on button "Back to search" at bounding box center [182, 28] width 81 height 20
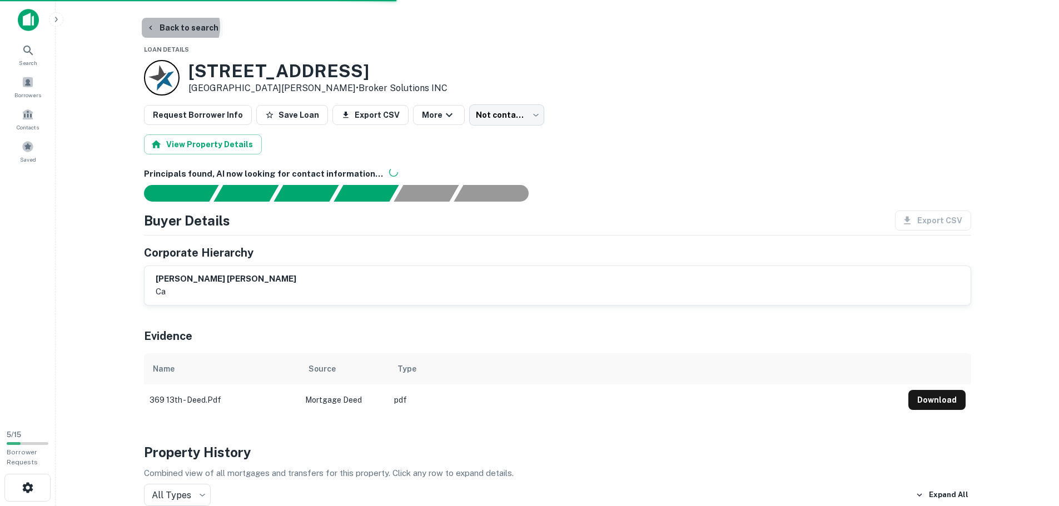
click at [176, 27] on button "Back to search" at bounding box center [182, 28] width 81 height 20
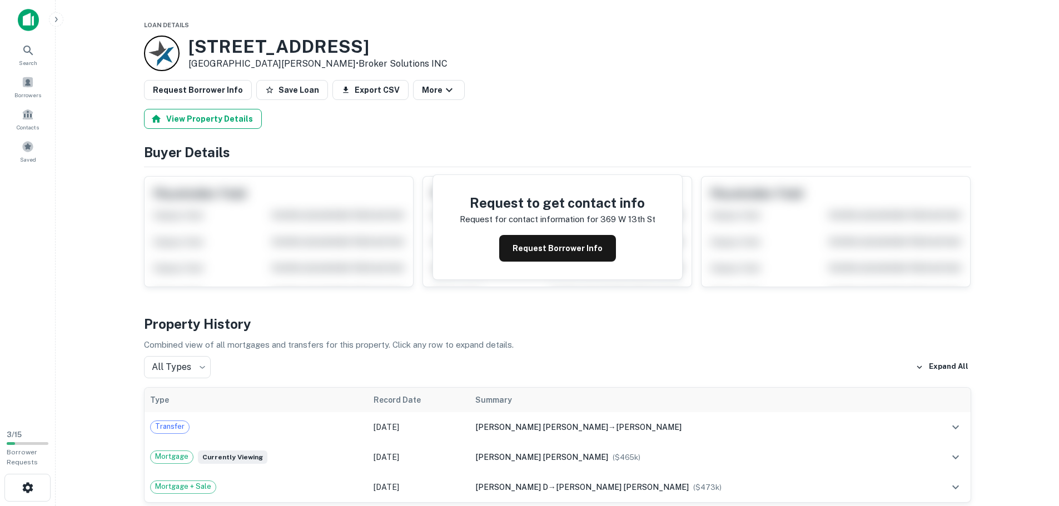
click at [230, 116] on button "View Property Details" at bounding box center [203, 119] width 118 height 20
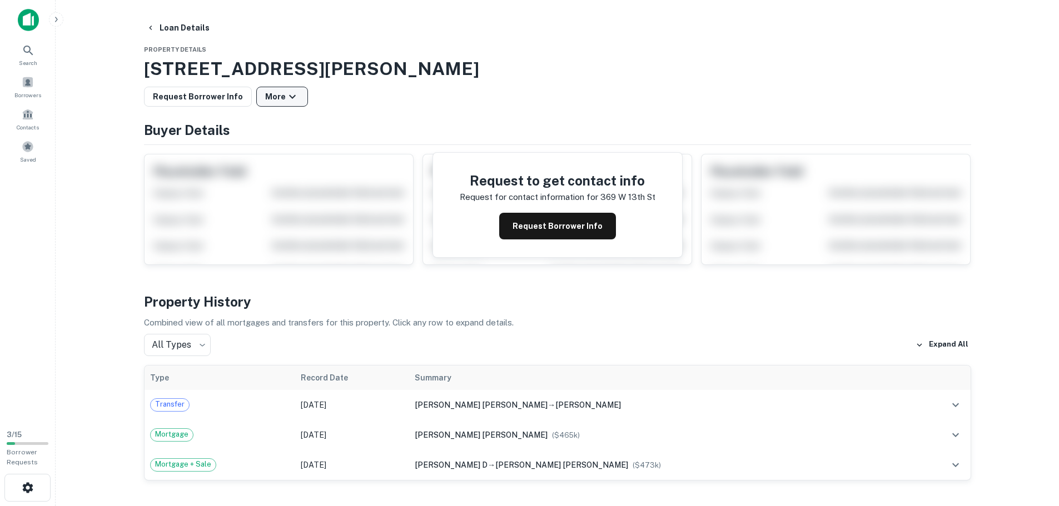
click at [227, 99] on button "Request Borrower Info" at bounding box center [198, 97] width 108 height 20
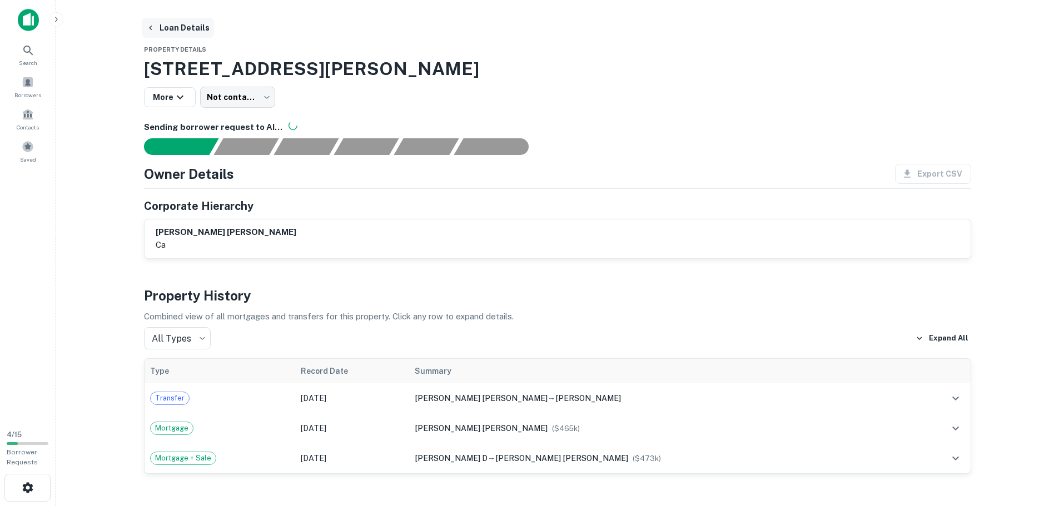
click at [181, 31] on button "Loan Details" at bounding box center [178, 28] width 72 height 20
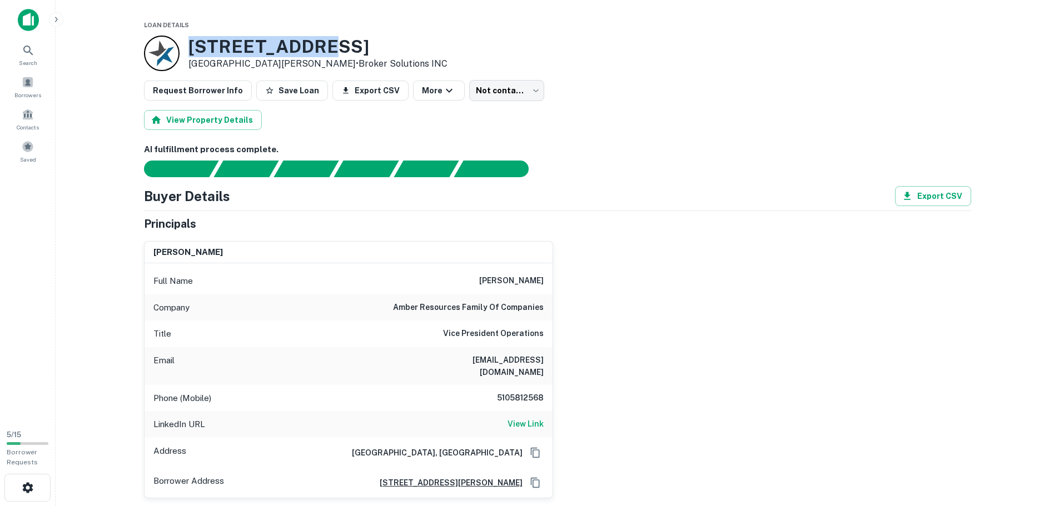
drag, startPoint x: 331, startPoint y: 48, endPoint x: 187, endPoint y: 52, distance: 143.5
click at [187, 52] on div "[STREET_ADDRESS][PERSON_NAME] • Broker Solutions INC" at bounding box center [295, 54] width 303 height 36
copy h3 "[STREET_ADDRESS]"
click at [340, 39] on h3 "[STREET_ADDRESS]" at bounding box center [317, 46] width 259 height 21
drag, startPoint x: 187, startPoint y: 45, endPoint x: 233, endPoint y: 66, distance: 50.0
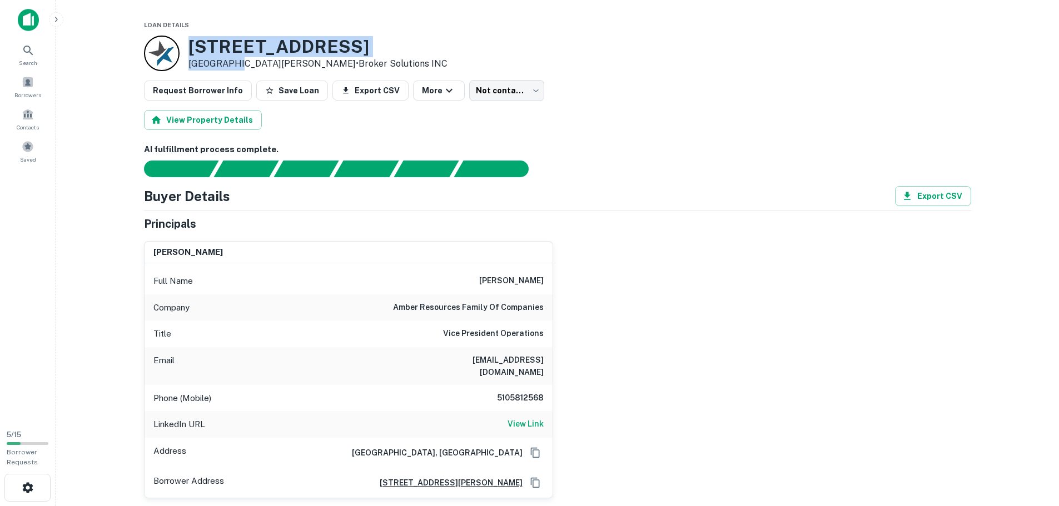
click at [233, 66] on div "[STREET_ADDRESS][PERSON_NAME] • Broker Solutions INC" at bounding box center [295, 54] width 303 height 36
copy div "[STREET_ADDRESS][PERSON_NAME],"
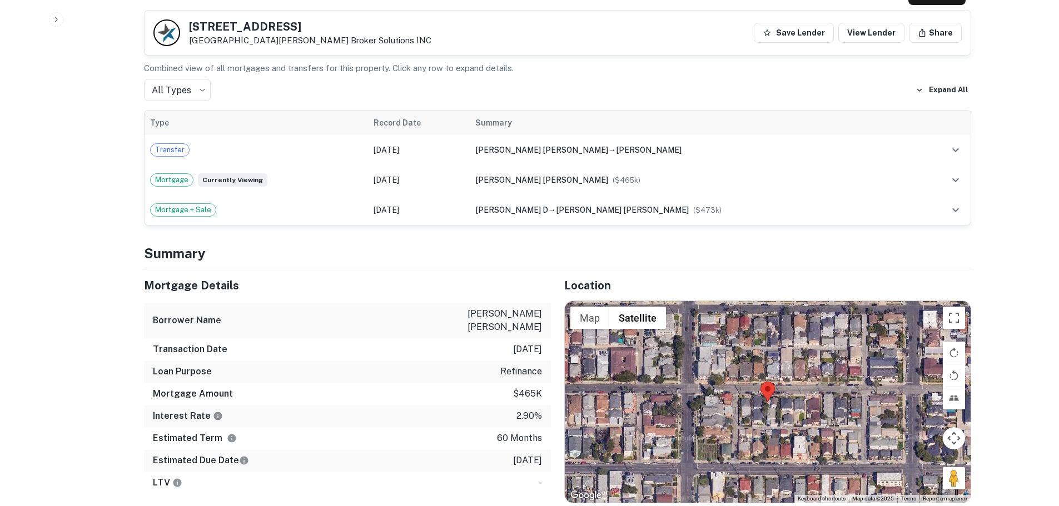
scroll to position [667, 0]
